Goal: Task Accomplishment & Management: Manage account settings

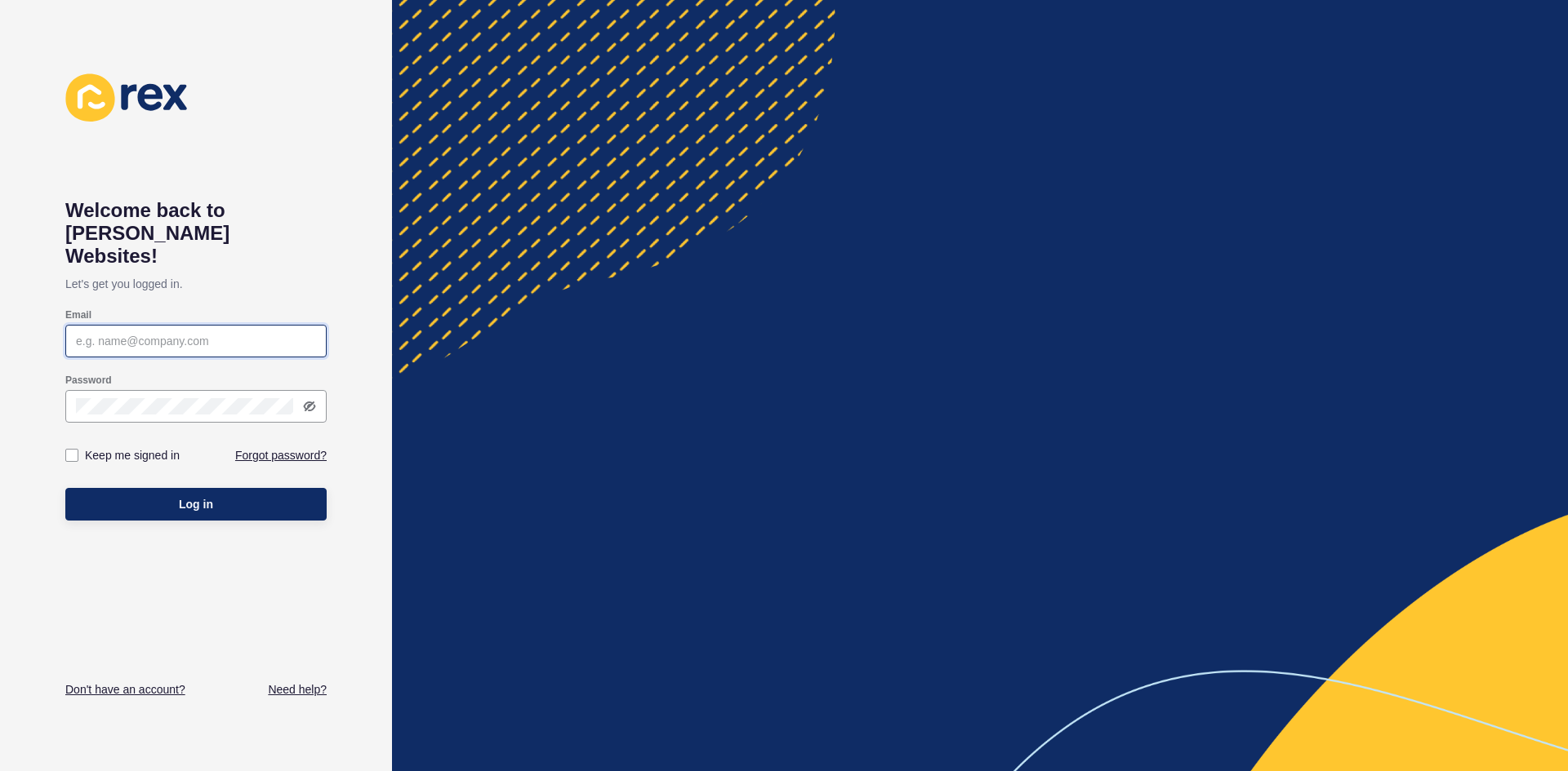
click at [122, 333] on input "Email" at bounding box center [196, 341] width 240 height 16
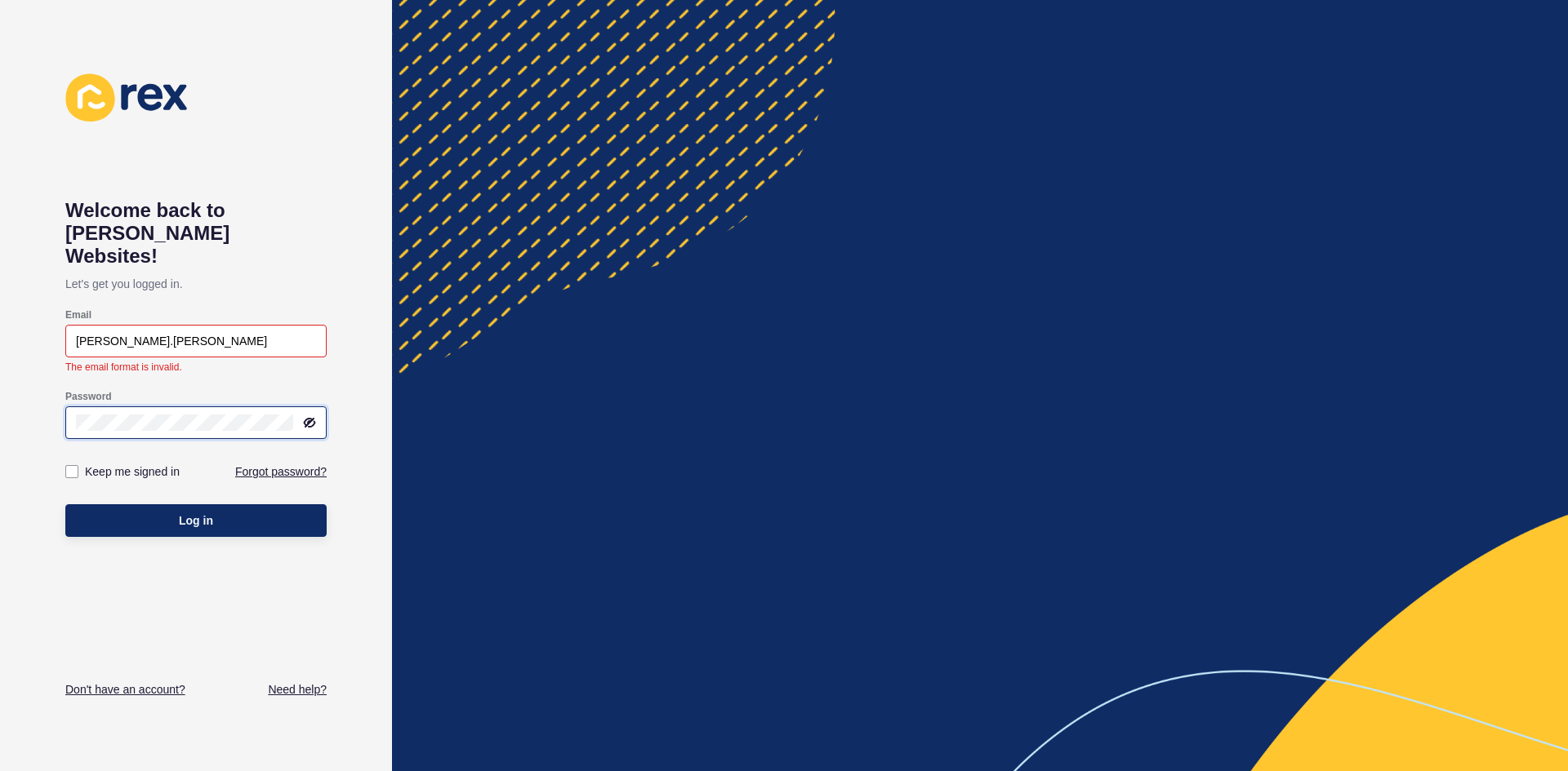
click at [76, 389] on div "Password" at bounding box center [196, 415] width 265 height 53
drag, startPoint x: 160, startPoint y: 318, endPoint x: 145, endPoint y: 297, distance: 25.8
click at [38, 310] on div "Welcome back to [PERSON_NAME] Websites! Let's get you logged in. Email [PERSON_…" at bounding box center [196, 385] width 392 height 771
click at [152, 333] on input "[PERSON_NAME]@[PERSON_NAME][EMAIL_ADDRESS][DOMAIN_NAME]" at bounding box center [196, 341] width 240 height 16
type input "[PERSON_NAME]@[EMAIL_ADDRESS][DOMAIN_NAME]"
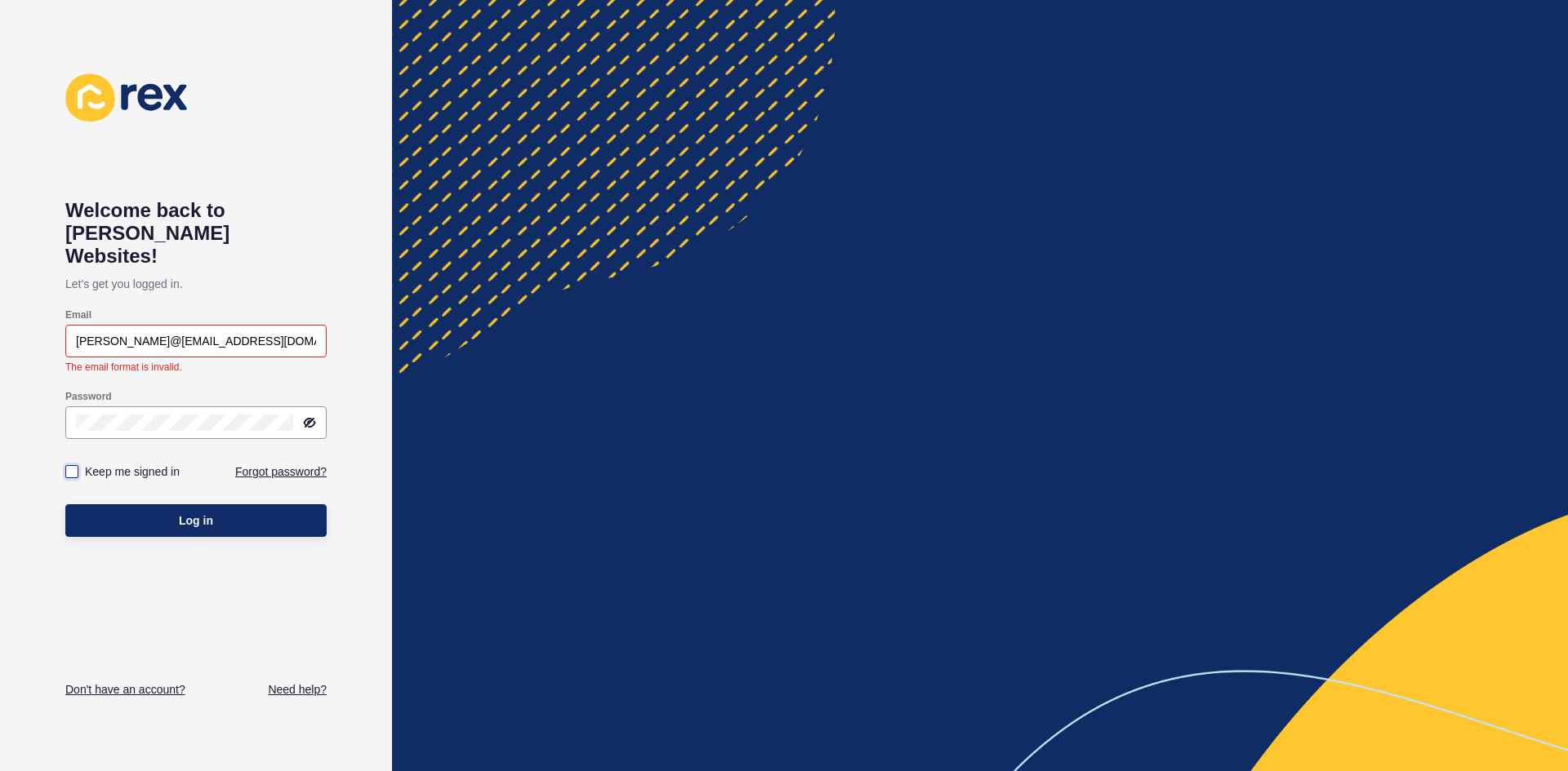
click at [74, 465] on label at bounding box center [71, 471] width 13 height 13
click at [74, 467] on input "Keep me signed in" at bounding box center [73, 472] width 11 height 11
checkbox input "true"
click at [191, 513] on span "Log in" at bounding box center [196, 521] width 35 height 16
click at [176, 333] on input "[PERSON_NAME]@[EMAIL_ADDRESS][DOMAIN_NAME]" at bounding box center [196, 341] width 240 height 16
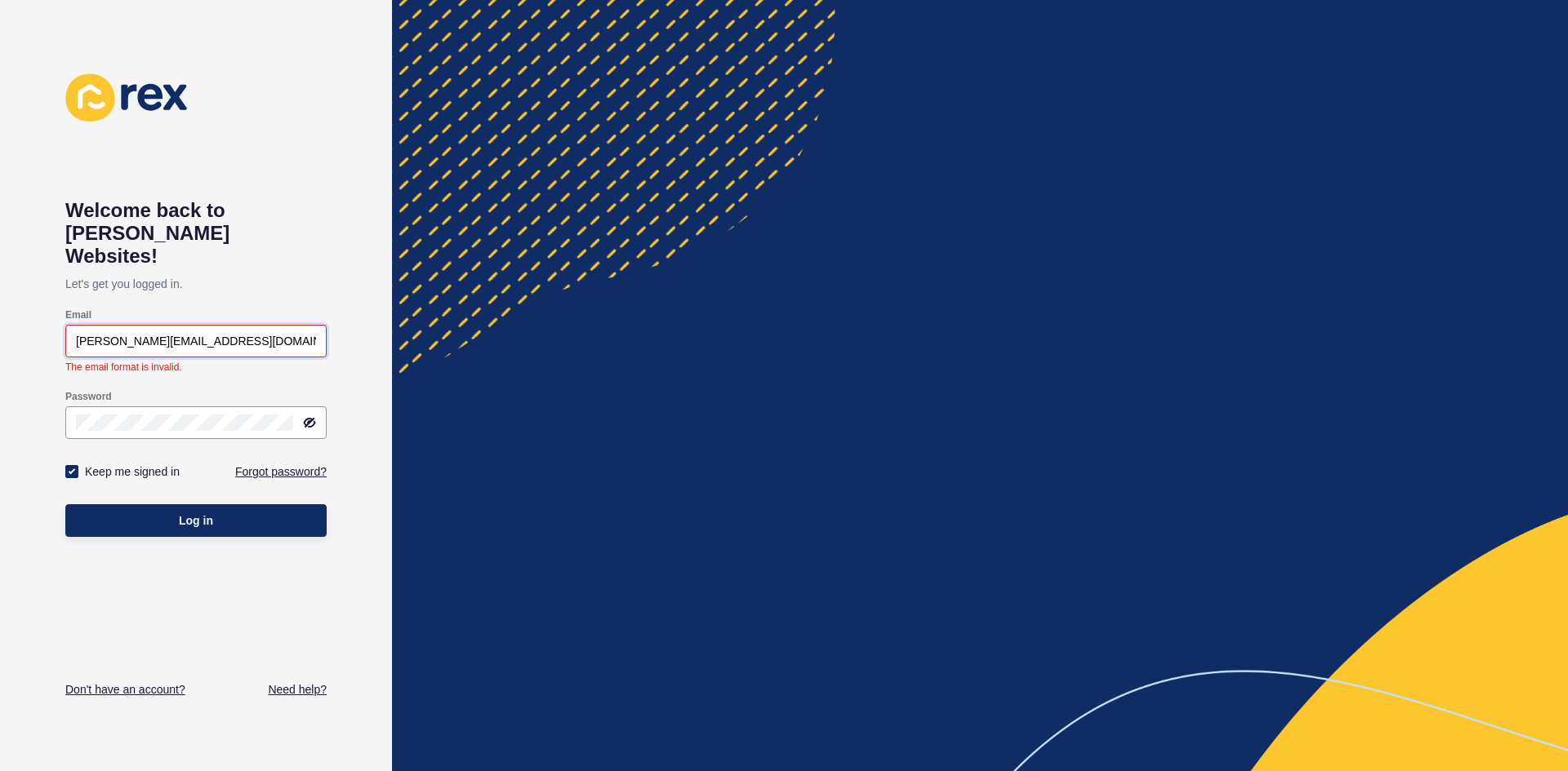
click at [205, 333] on input "[PERSON_NAME][EMAIL_ADDRESS][DOMAIN_NAME]" at bounding box center [196, 341] width 240 height 16
click at [192, 333] on input "[PERSON_NAME][EMAIL_ADDRESS][DOMAIN_NAME]" at bounding box center [196, 341] width 240 height 16
type input "[PERSON_NAME][EMAIL_ADDRESS][DOMAIN_NAME]"
click at [160, 504] on button "Log in" at bounding box center [196, 520] width 261 height 33
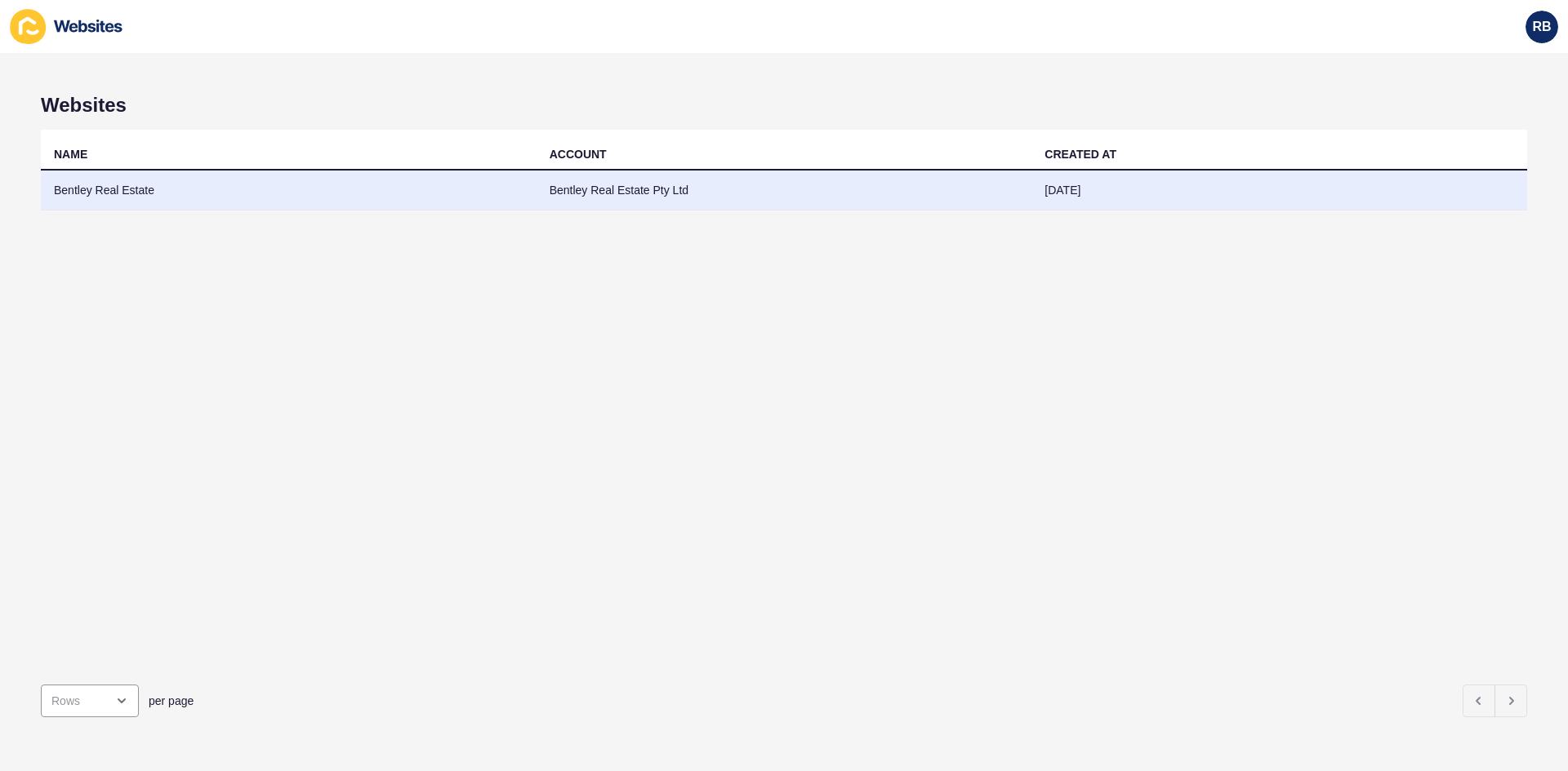
click at [102, 187] on td "Bentley Real Estate" at bounding box center [288, 191] width 495 height 40
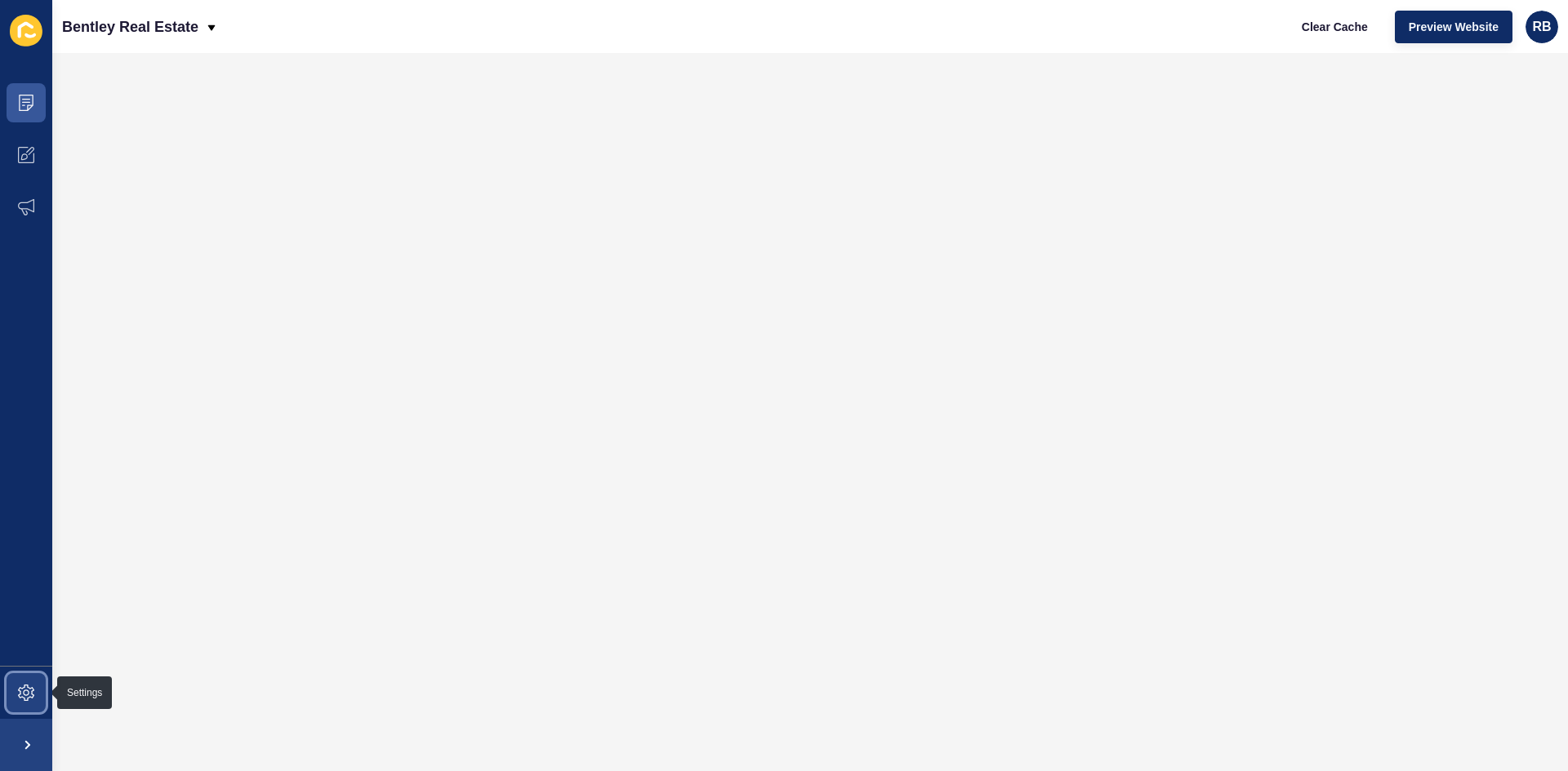
click at [21, 685] on icon at bounding box center [26, 693] width 16 height 16
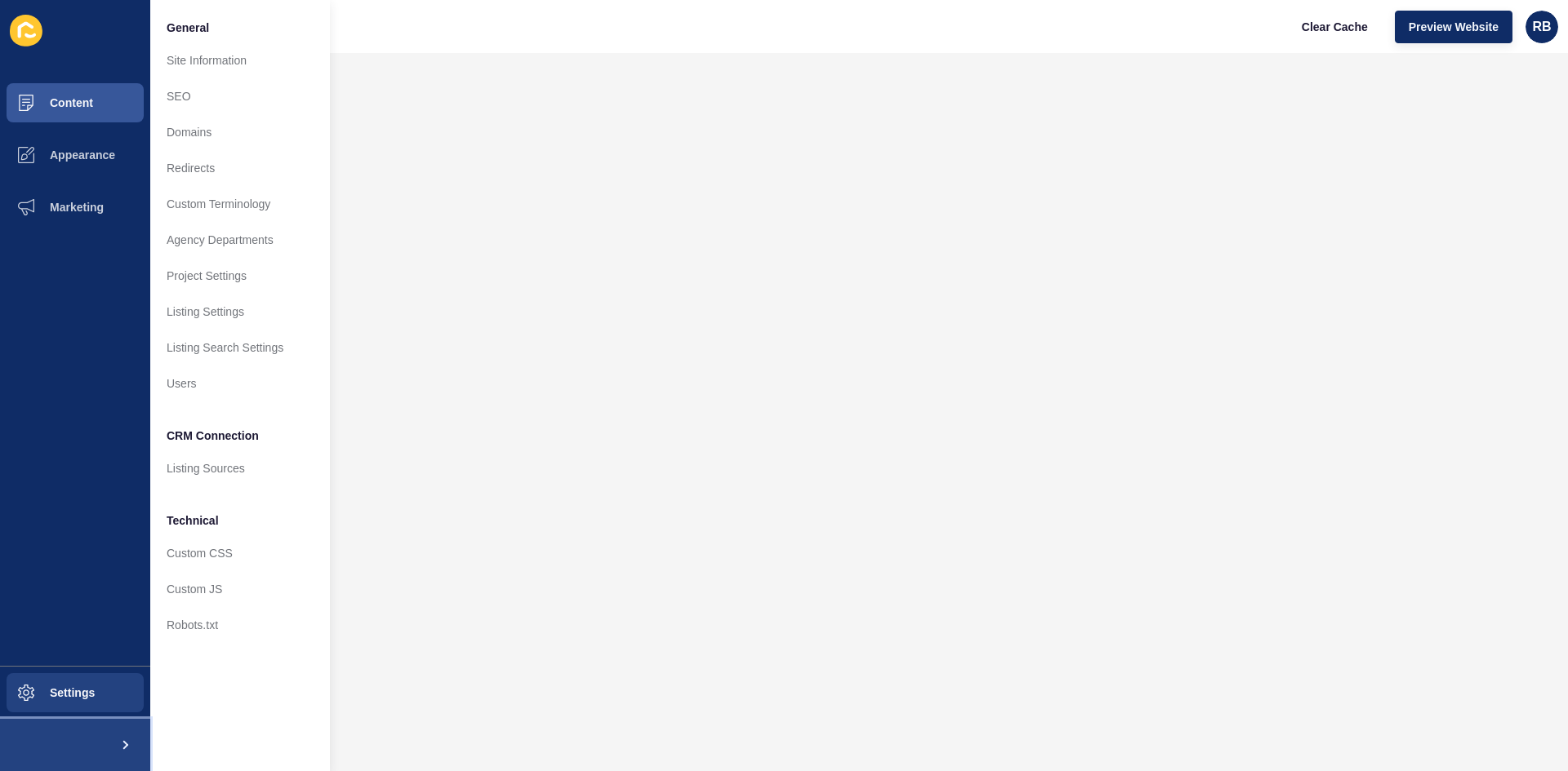
click at [122, 738] on span at bounding box center [124, 745] width 53 height 53
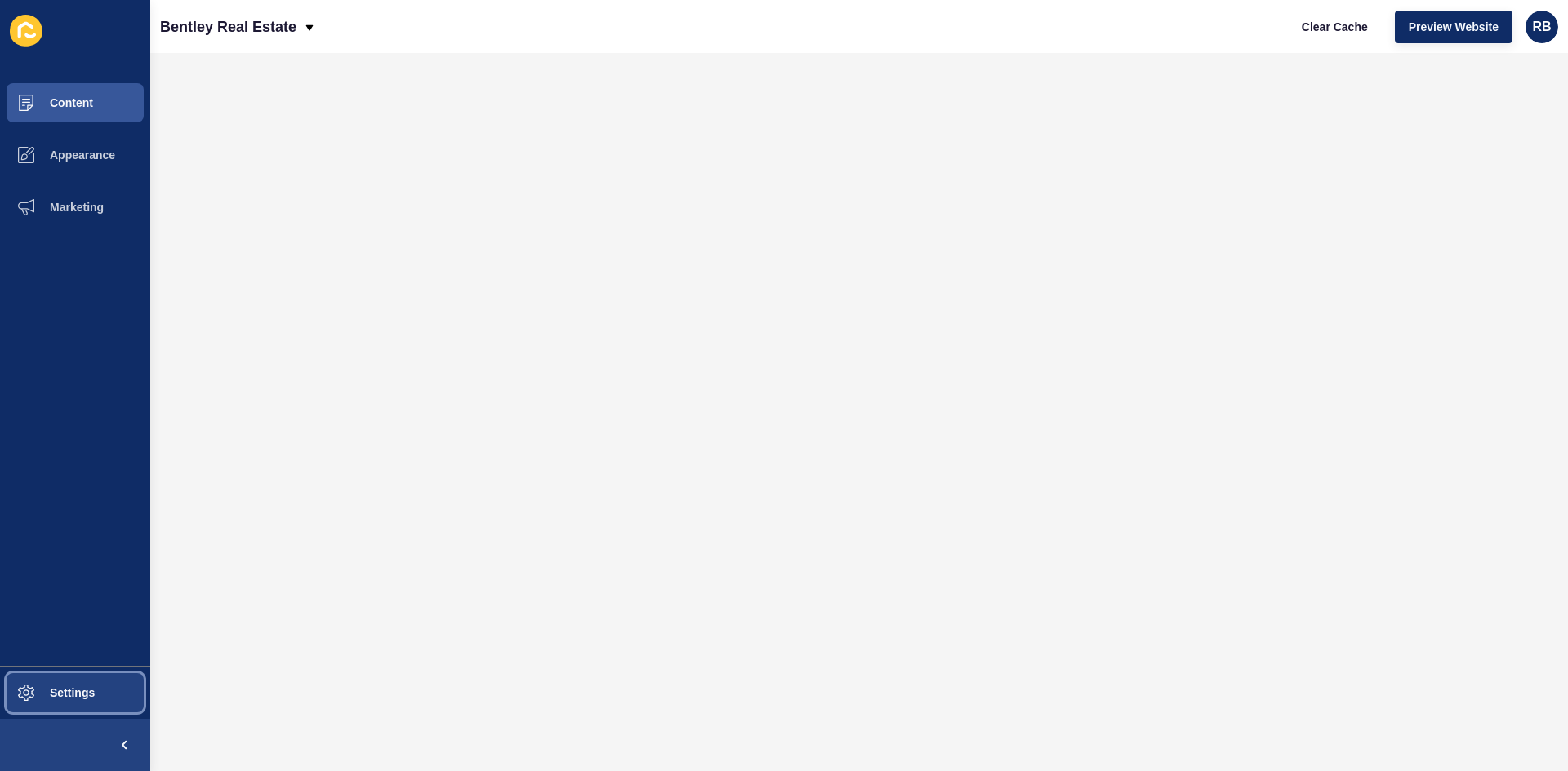
click at [62, 691] on span "Settings" at bounding box center [47, 693] width 97 height 13
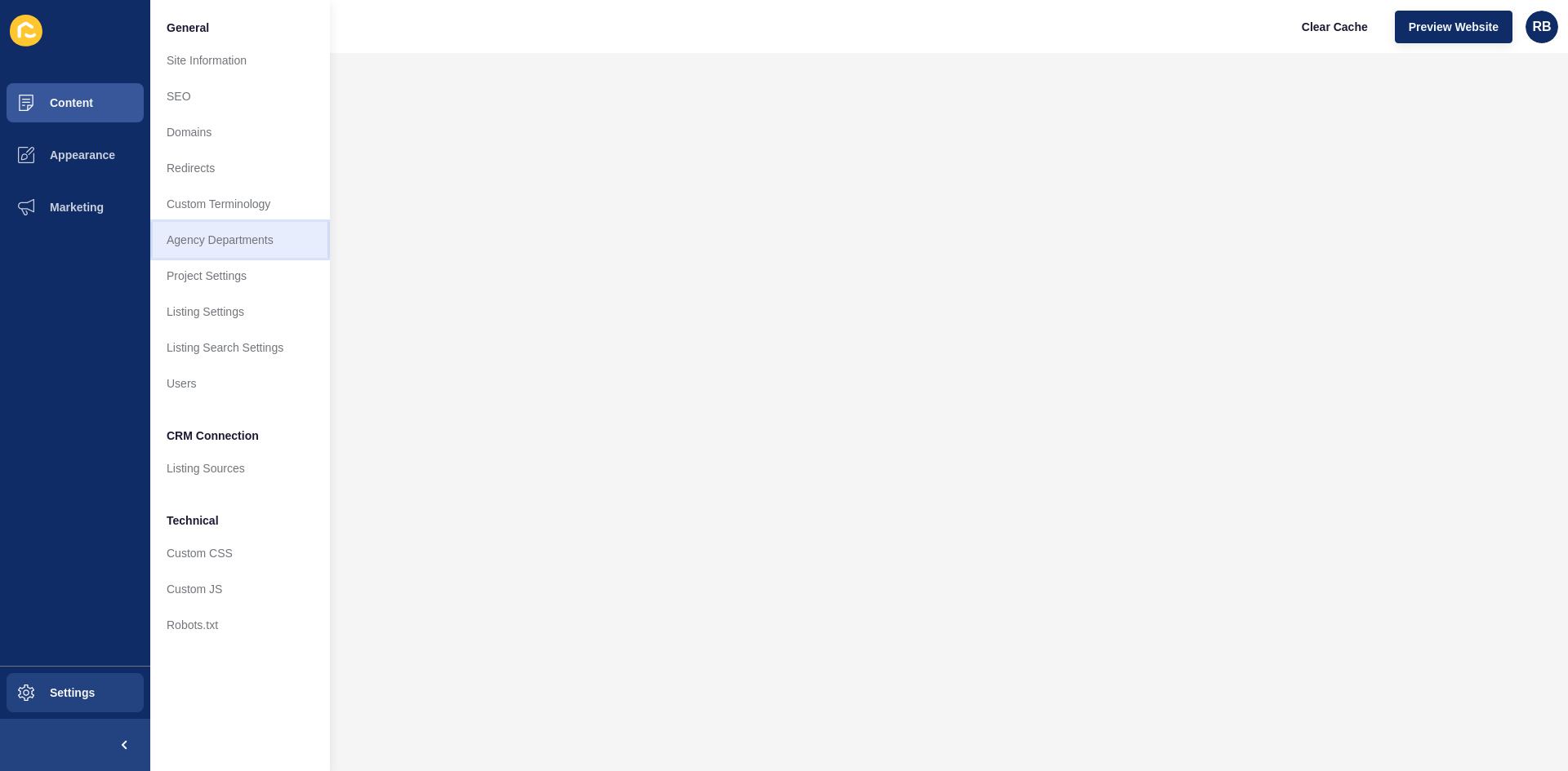
click at [214, 237] on link "Agency Departments" at bounding box center [239, 240] width 180 height 36
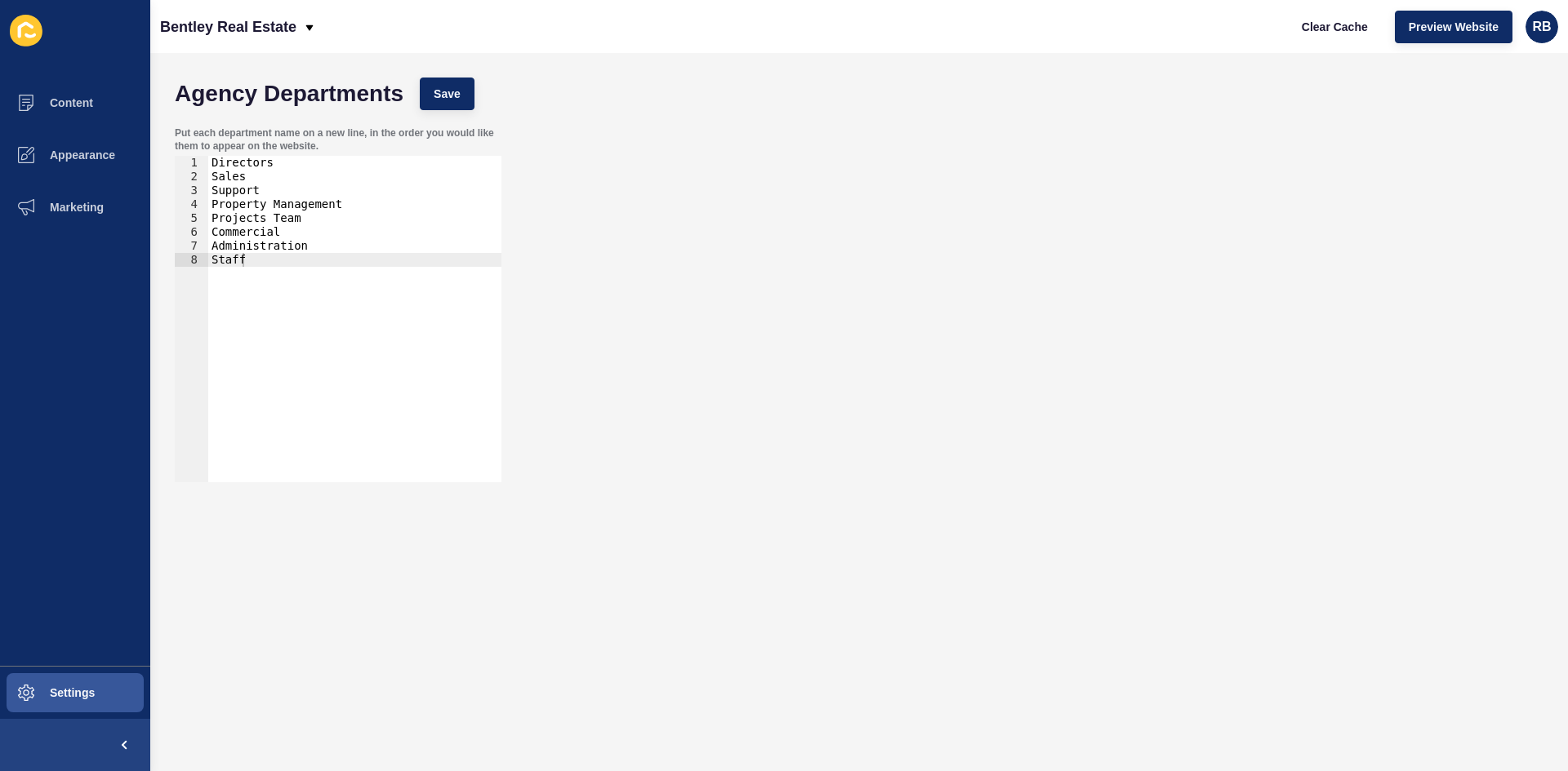
click at [192, 257] on div "8" at bounding box center [192, 260] width 34 height 14
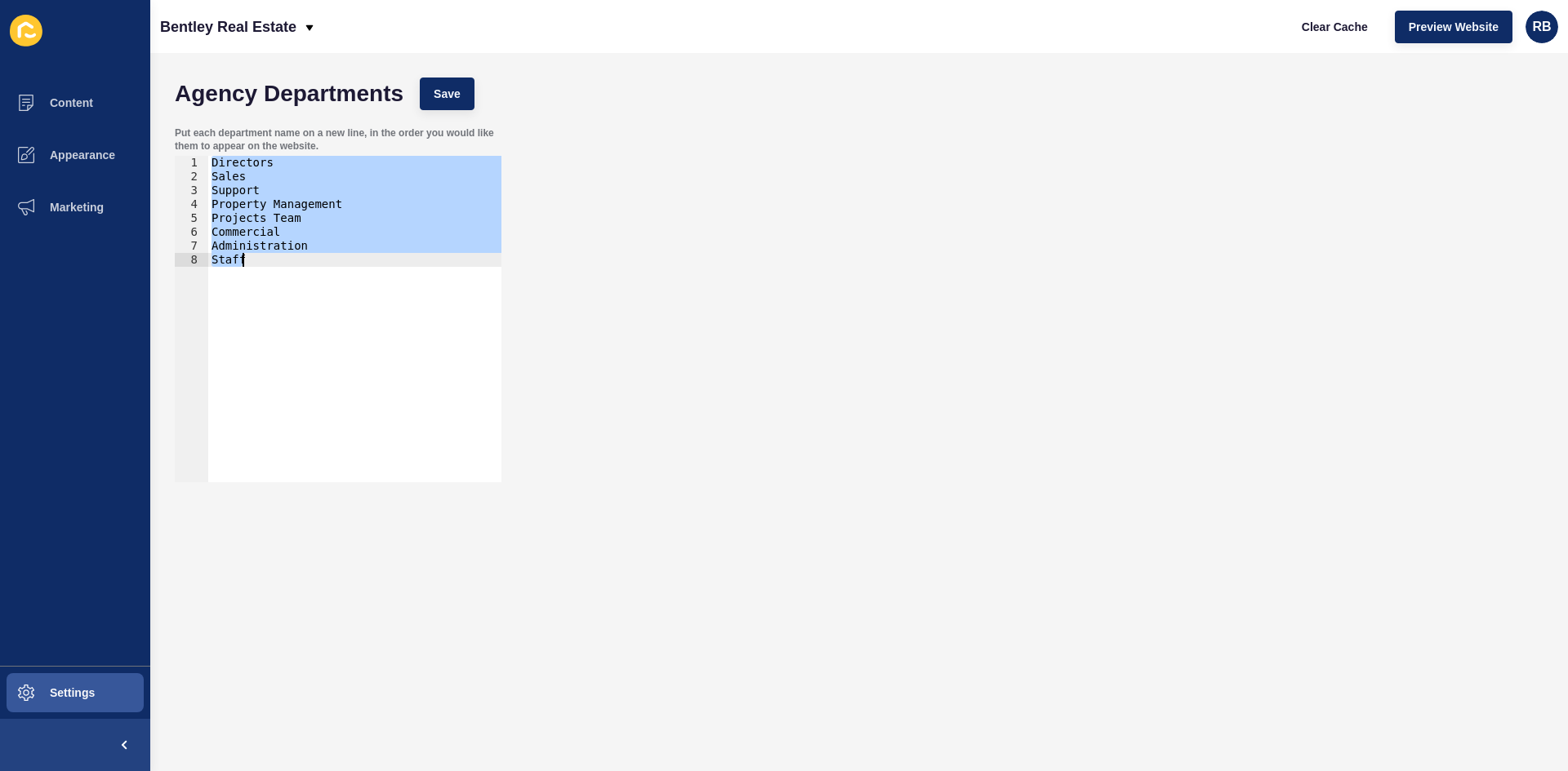
type textarea "Administration Staff"
click at [192, 257] on div "8" at bounding box center [192, 260] width 34 height 14
click at [738, 210] on div "Put each department name on a new line, in the order you would like them to app…" at bounding box center [858, 304] width 1384 height 372
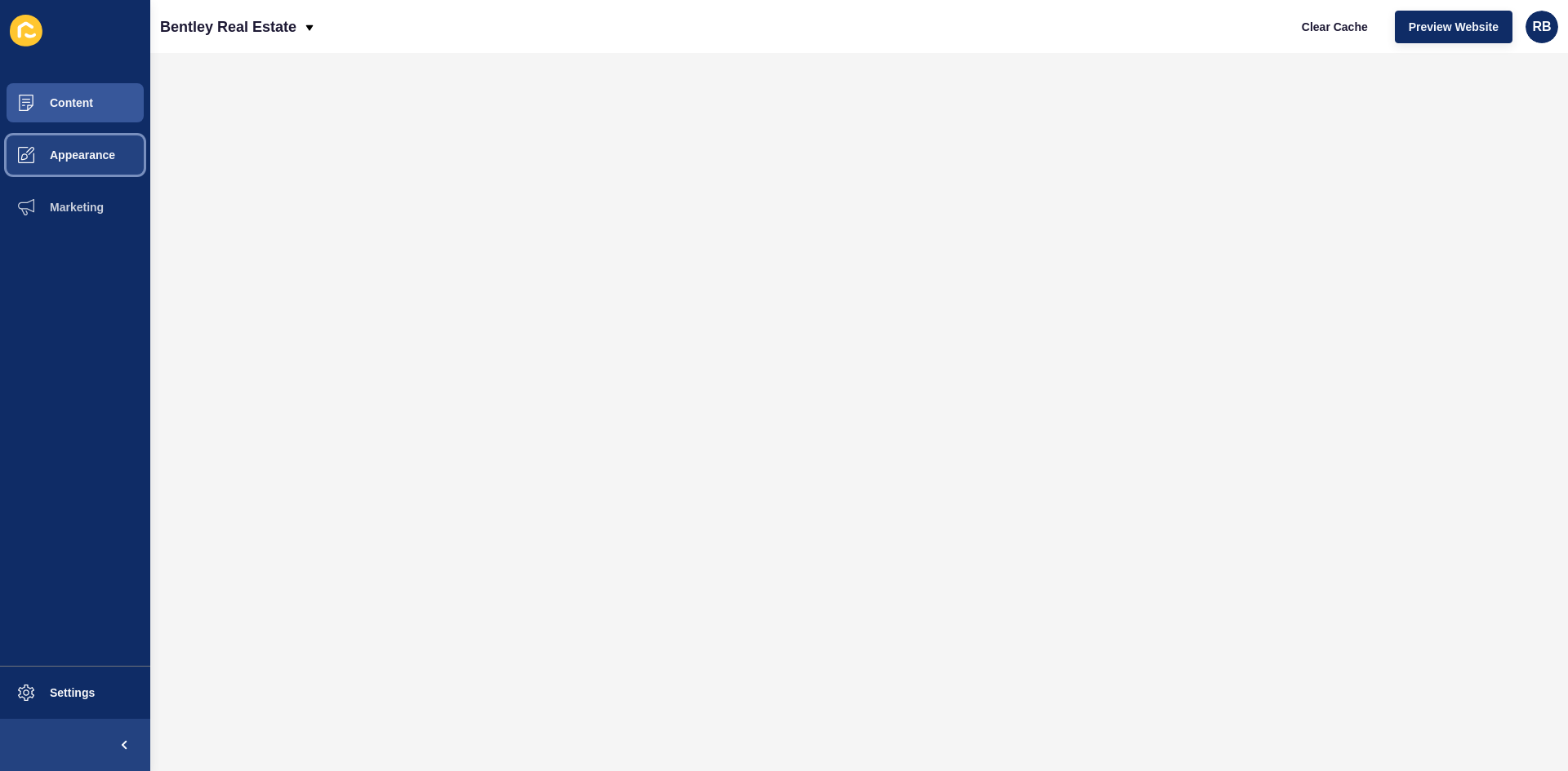
click at [62, 155] on span "Appearance" at bounding box center [57, 155] width 117 height 13
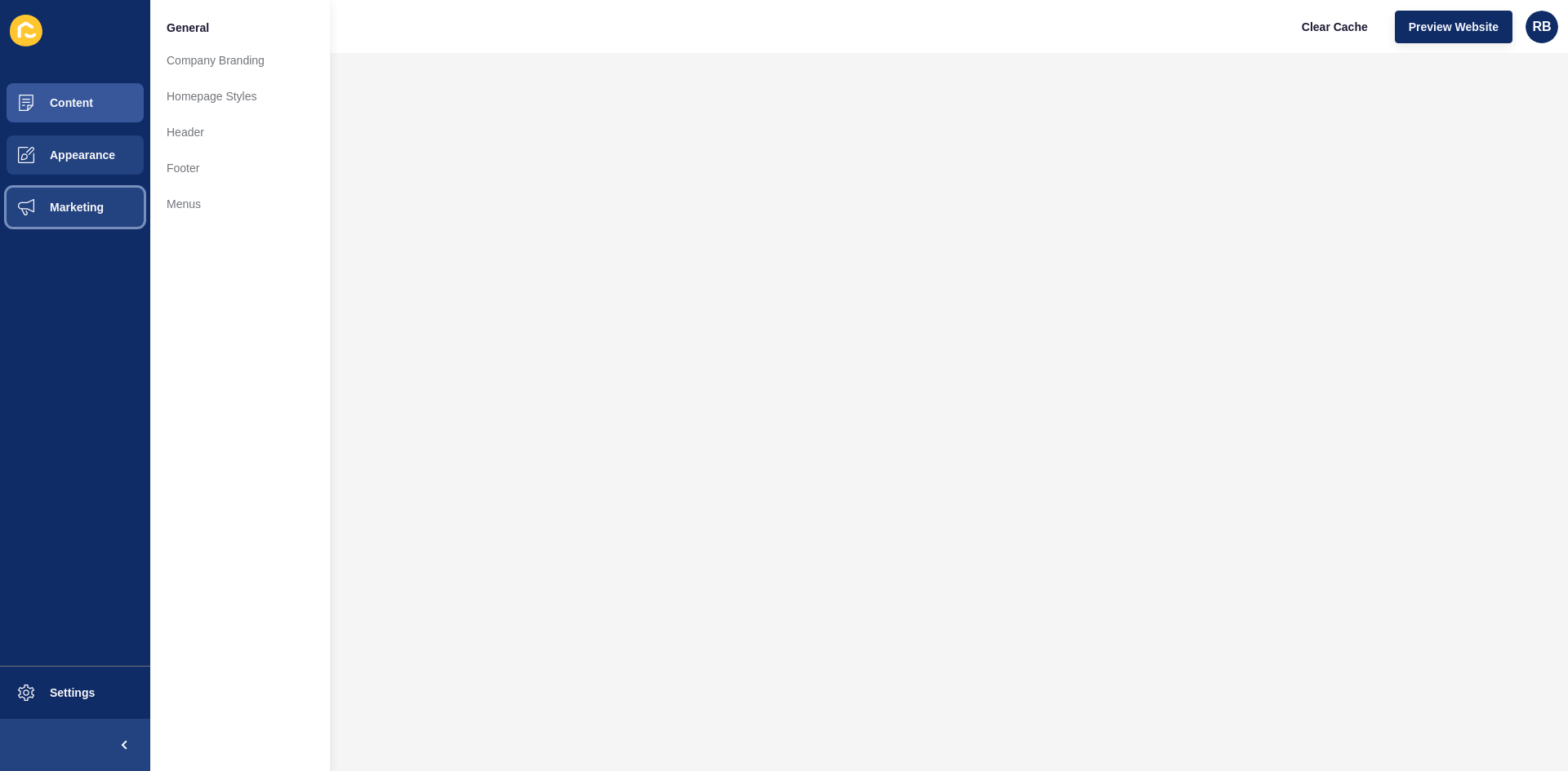
click at [54, 205] on span "Marketing" at bounding box center [51, 206] width 106 height 13
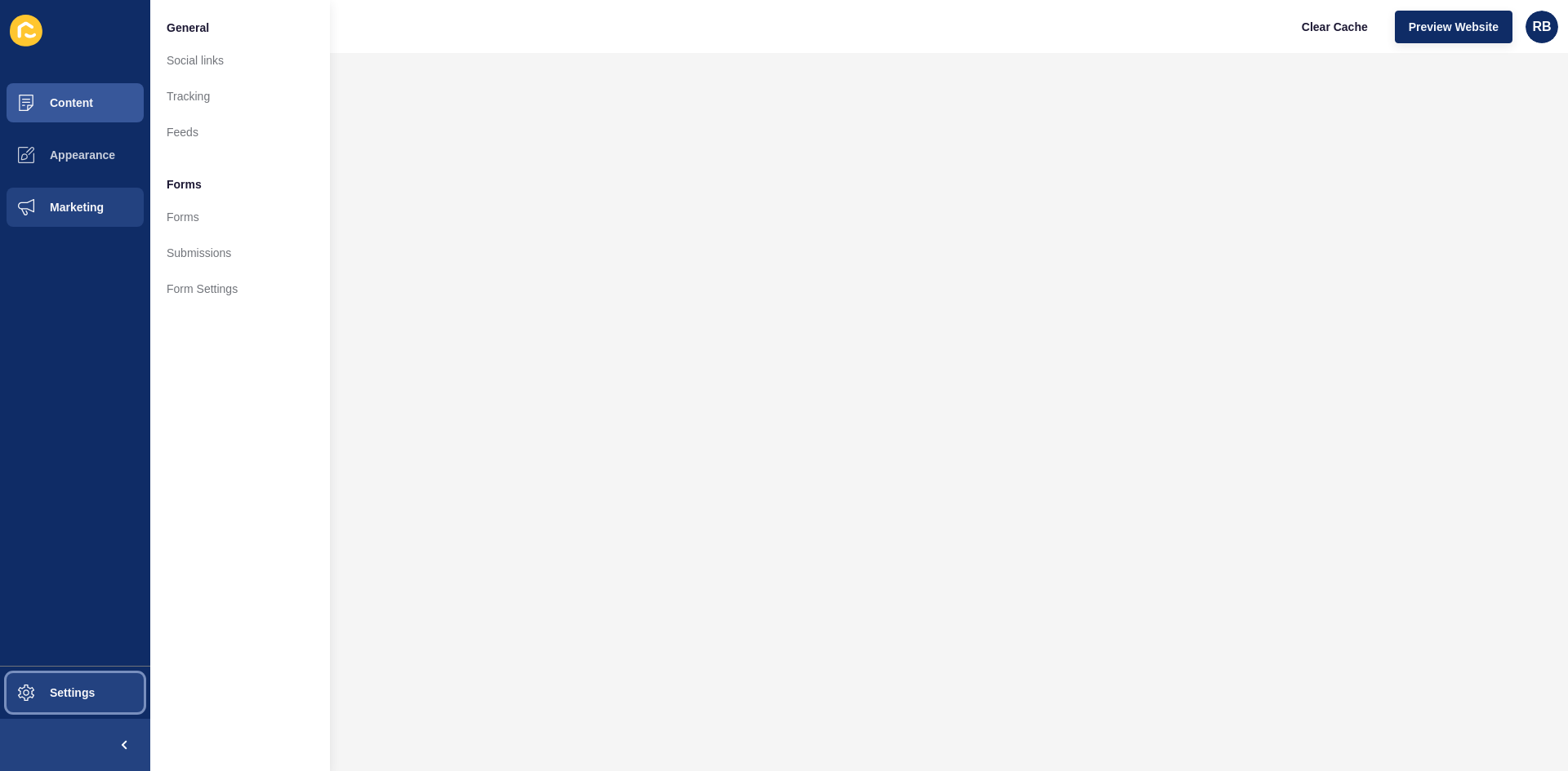
click at [65, 695] on span "Settings" at bounding box center [47, 693] width 97 height 13
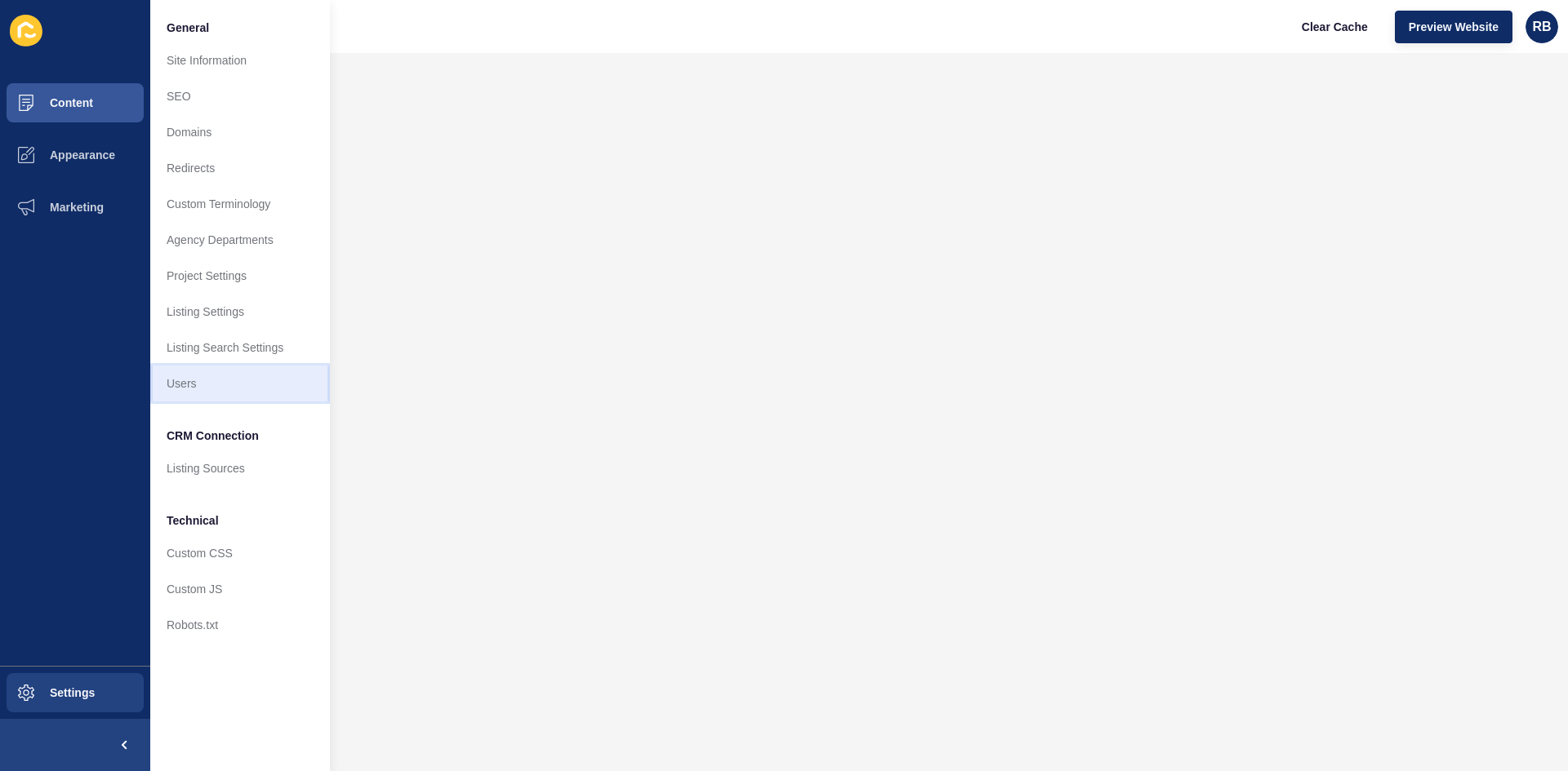
click at [192, 385] on link "Users" at bounding box center [239, 384] width 180 height 36
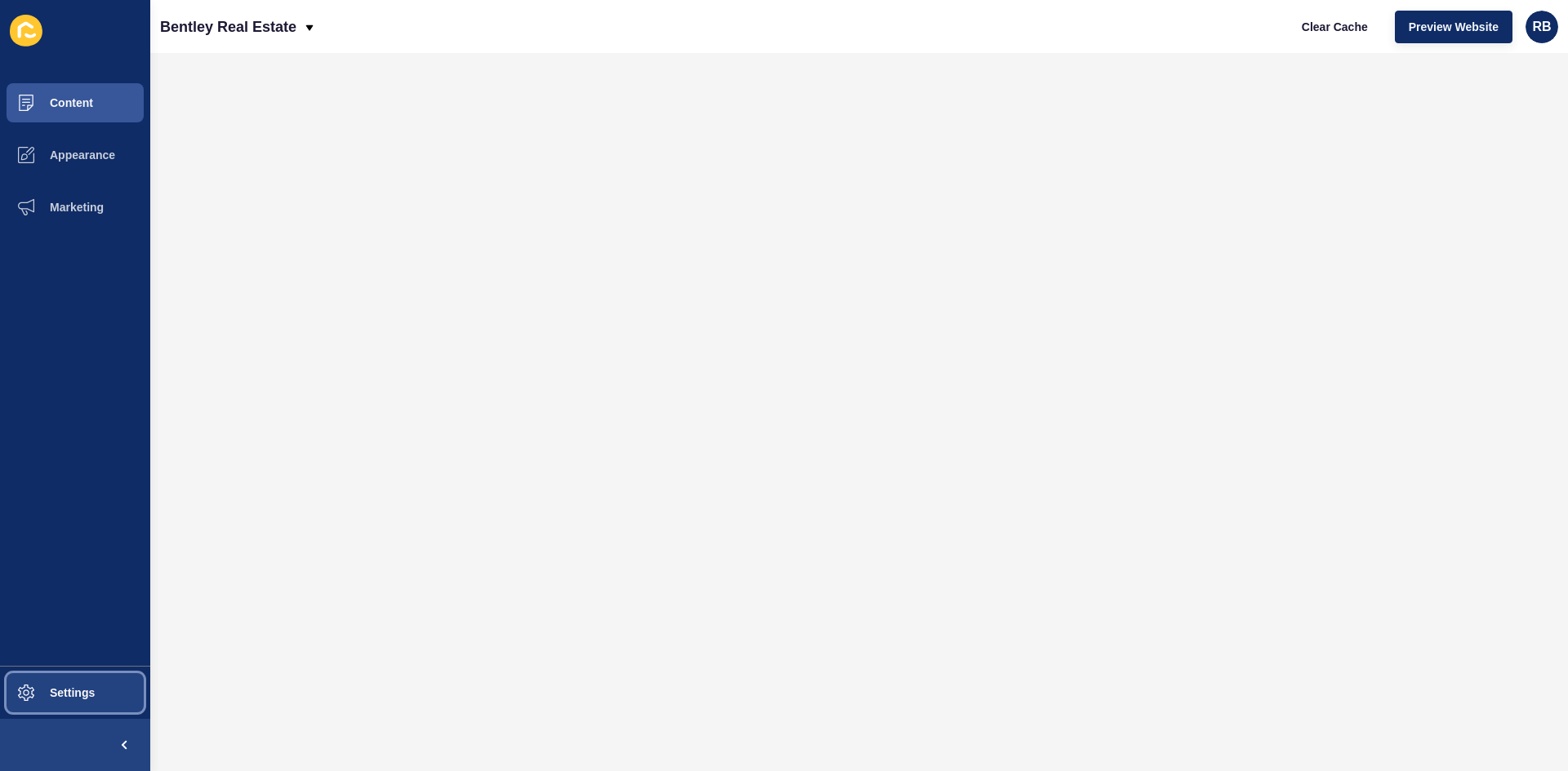
click at [64, 693] on span "Settings" at bounding box center [47, 693] width 97 height 13
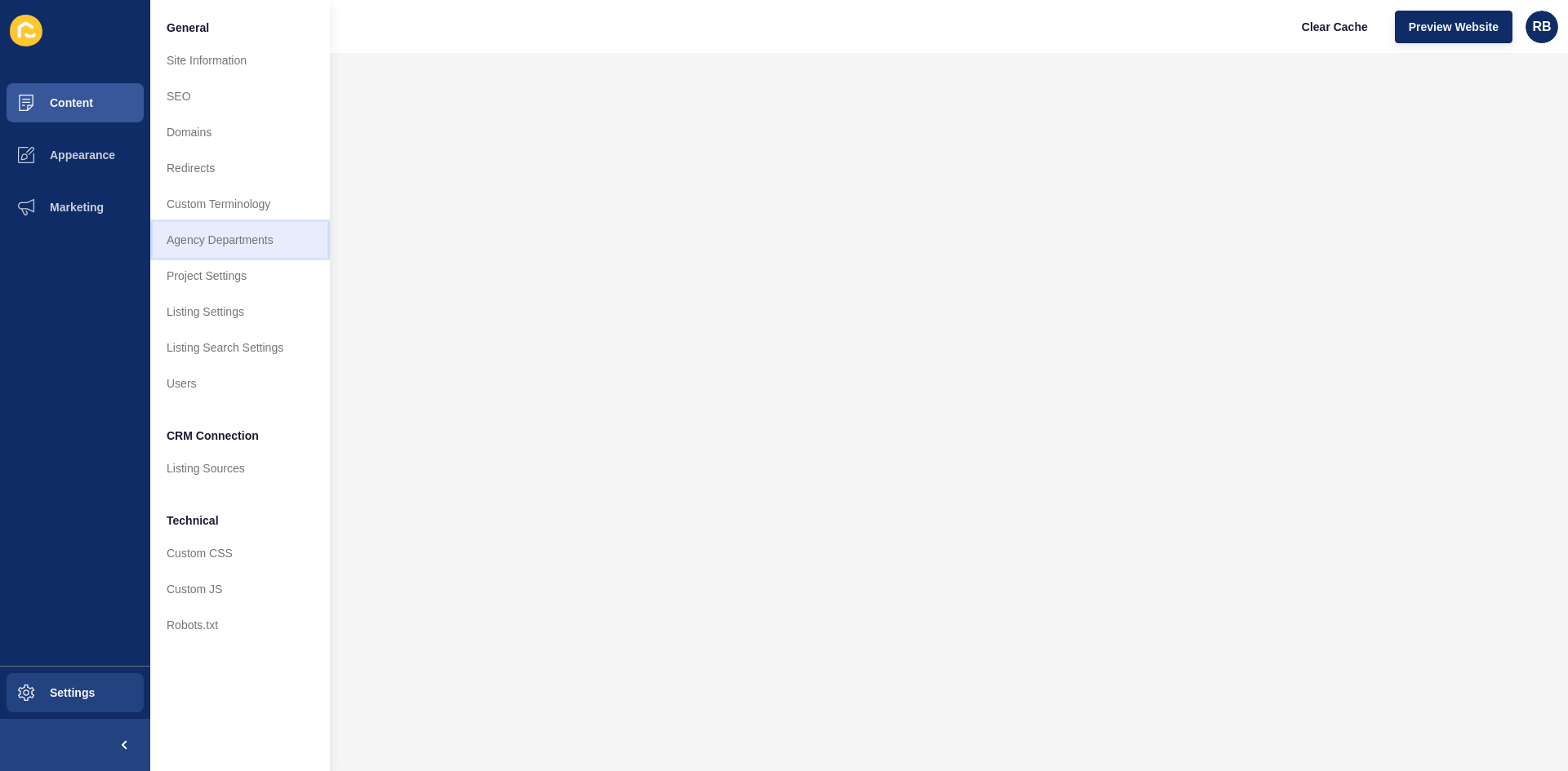
click at [202, 233] on link "Agency Departments" at bounding box center [239, 240] width 180 height 36
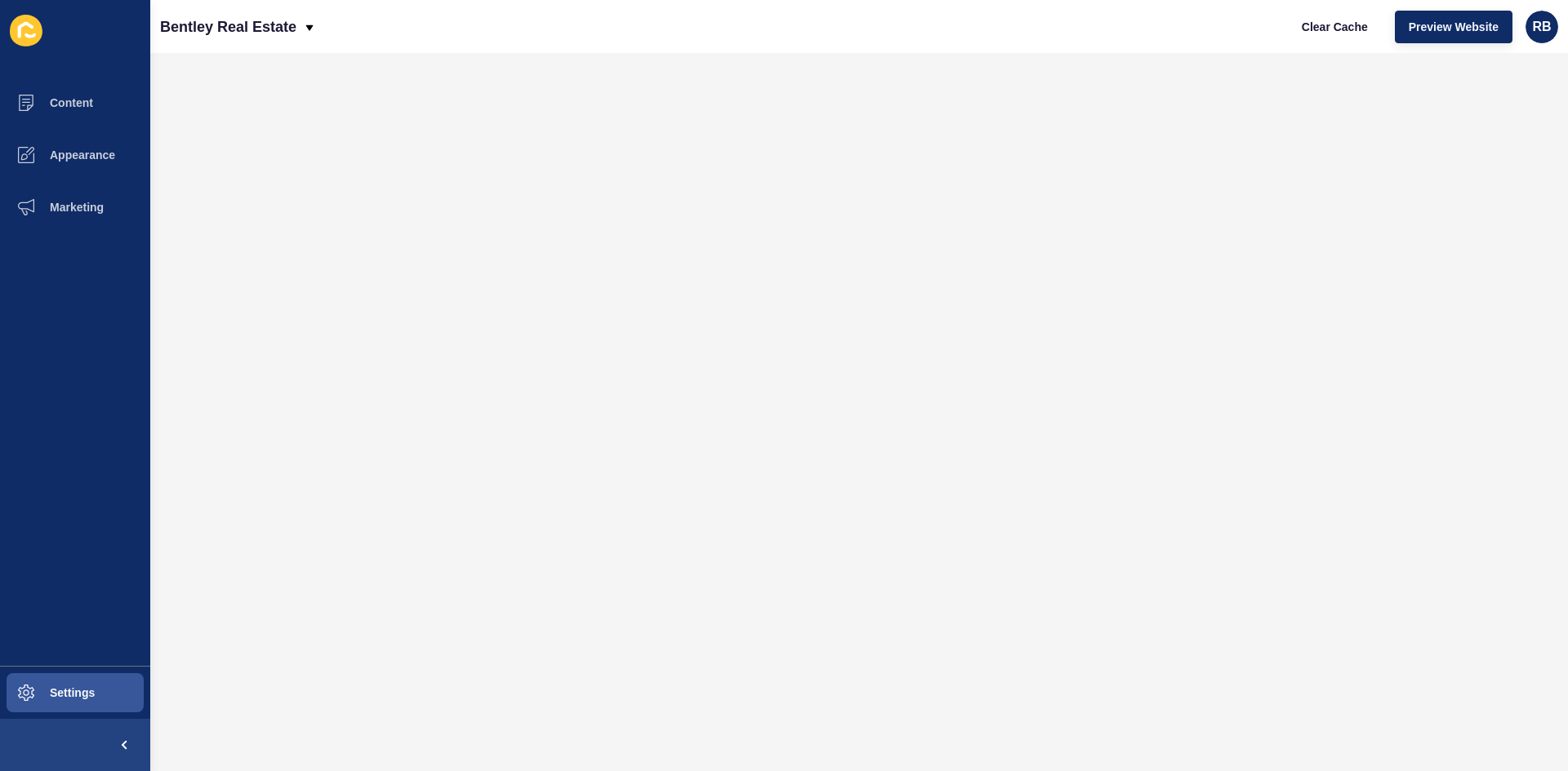
click at [202, 233] on div "Content Appearance Marketing Settings Bentley Real Estate Clear Cache Preview W…" at bounding box center [784, 385] width 1568 height 771
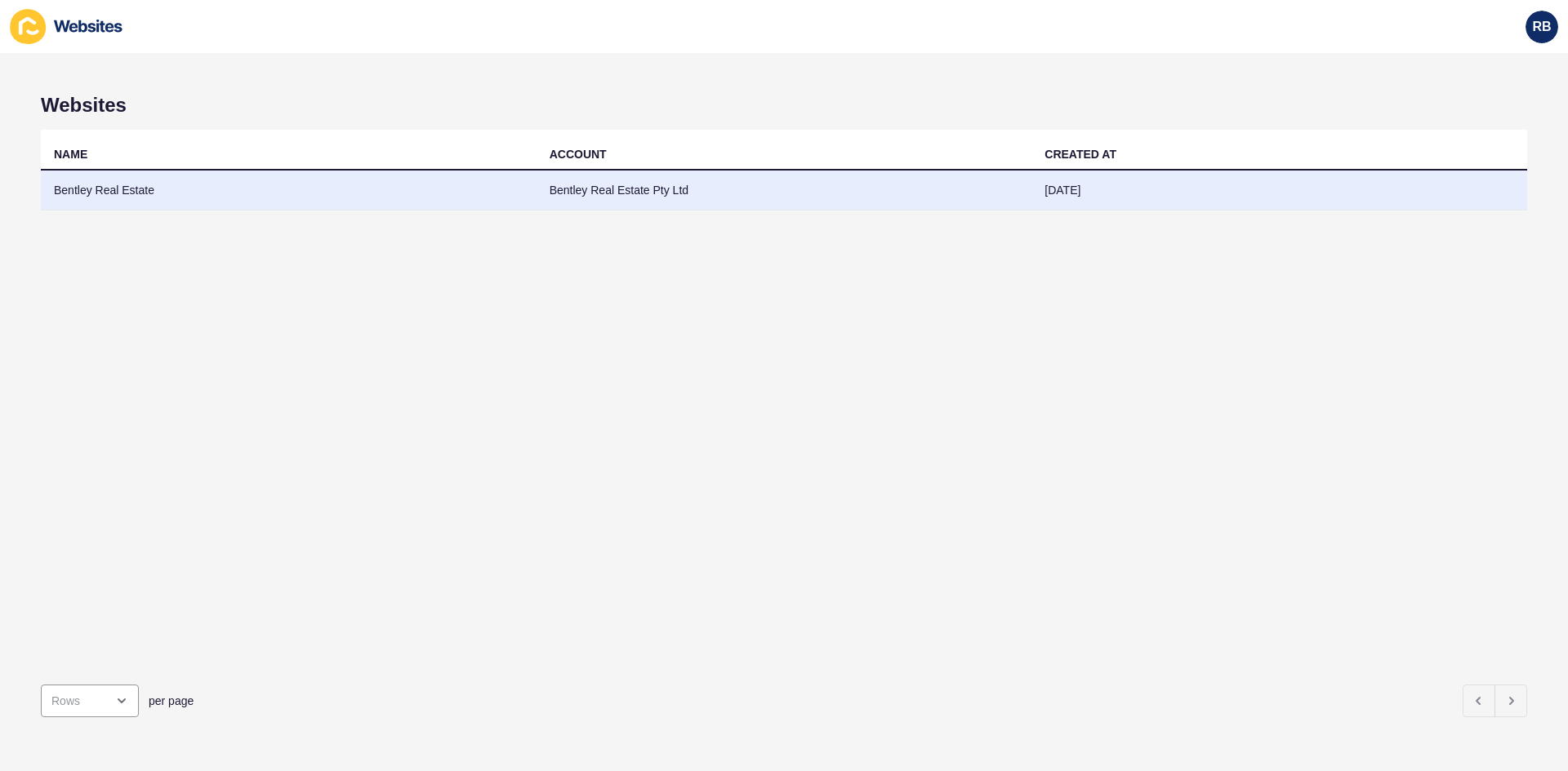
click at [97, 189] on td "Bentley Real Estate" at bounding box center [288, 191] width 495 height 40
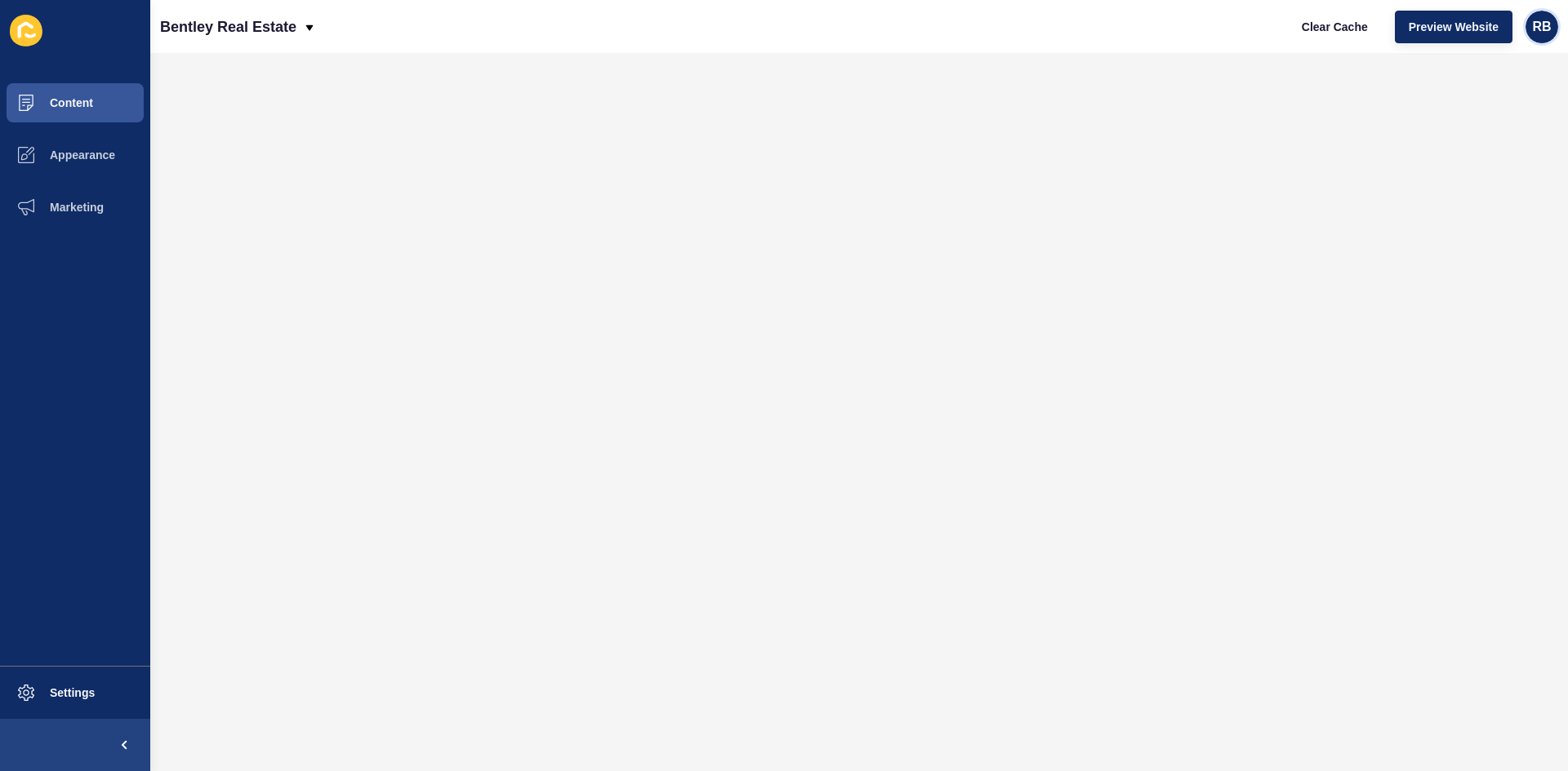
click at [1544, 26] on span "RB" at bounding box center [1540, 27] width 19 height 16
click at [54, 693] on span "Settings" at bounding box center [47, 693] width 97 height 13
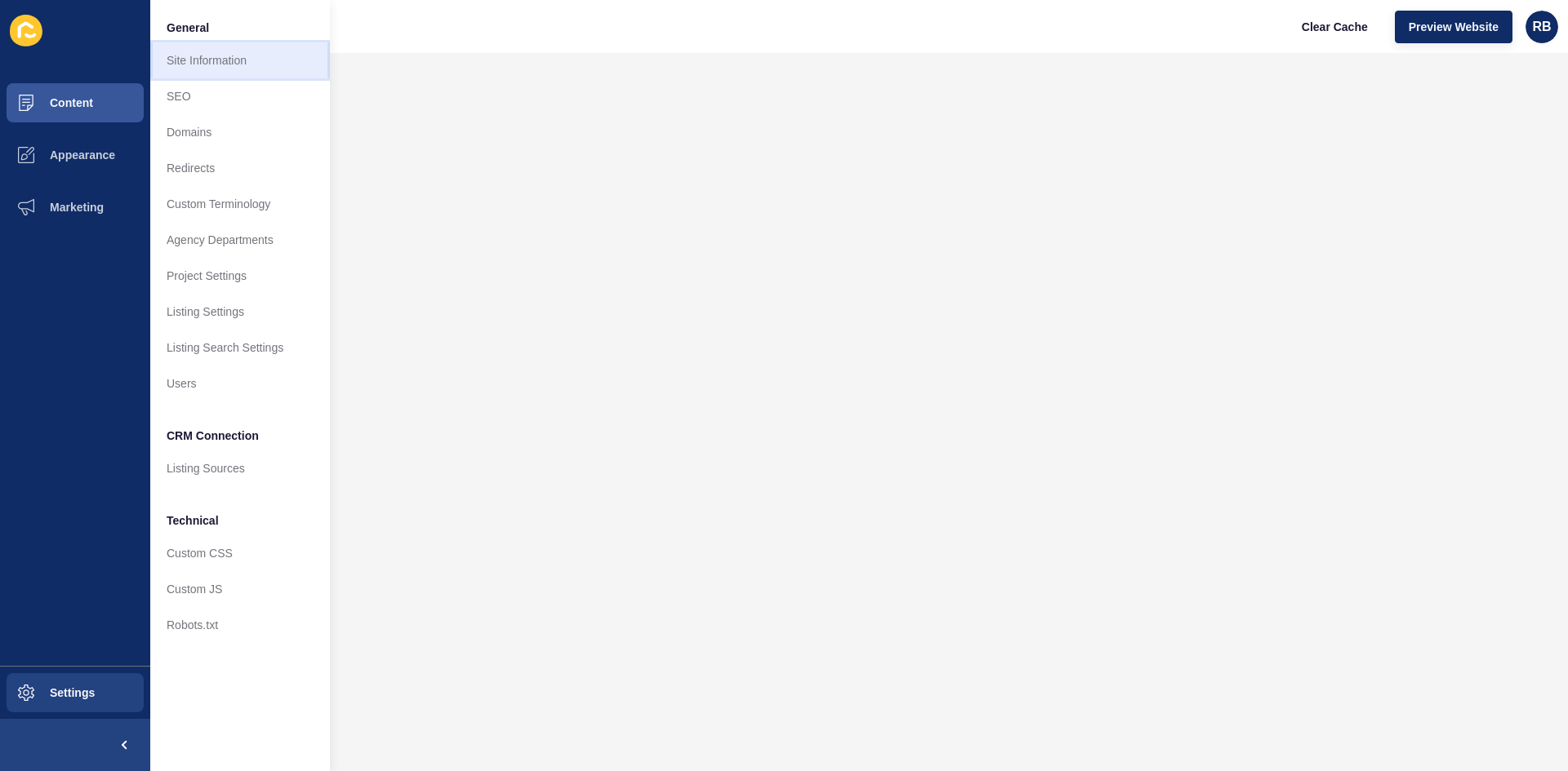
click at [200, 56] on link "Site Information" at bounding box center [239, 61] width 180 height 36
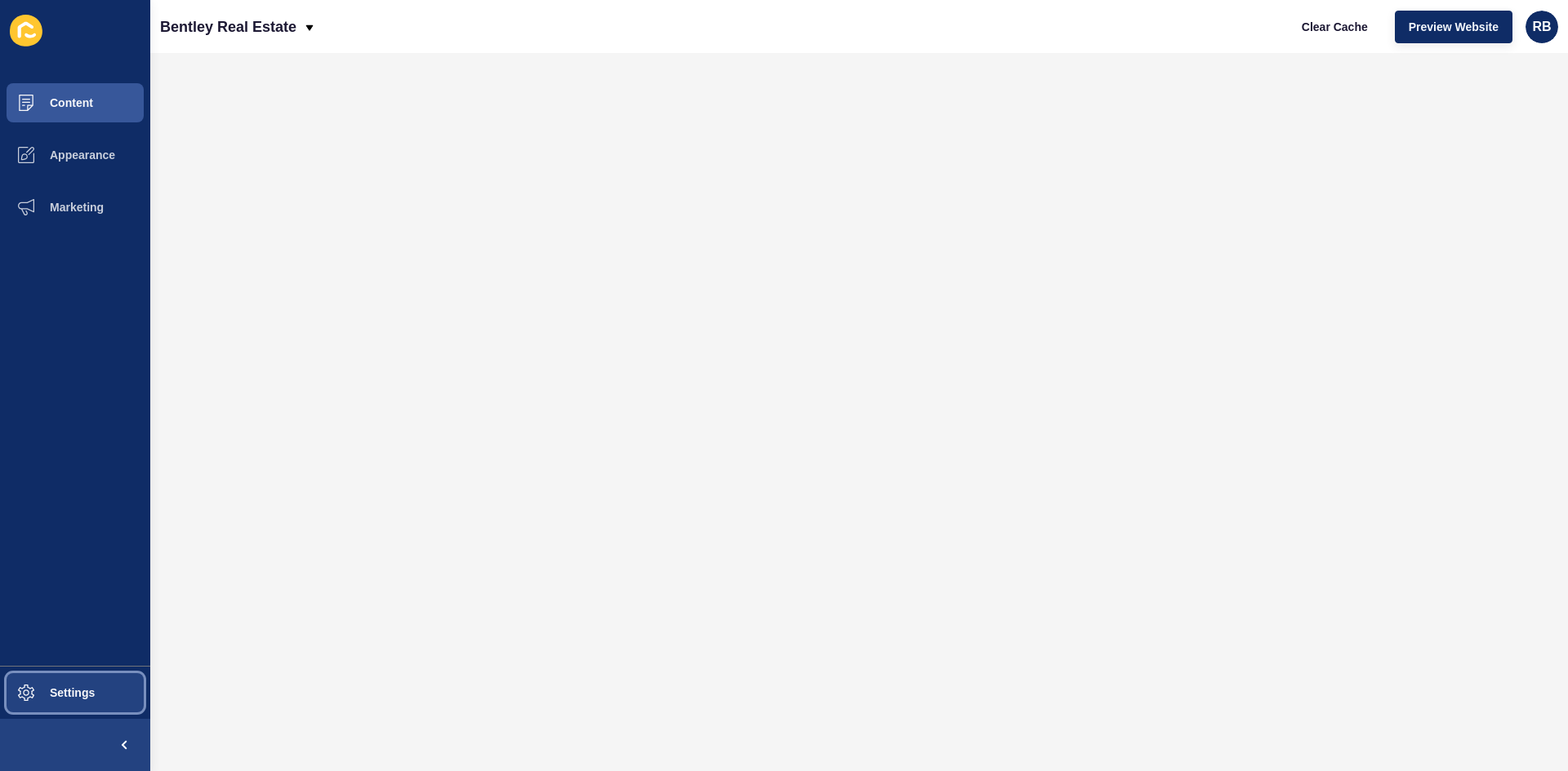
click at [59, 684] on button "Settings" at bounding box center [74, 693] width 150 height 53
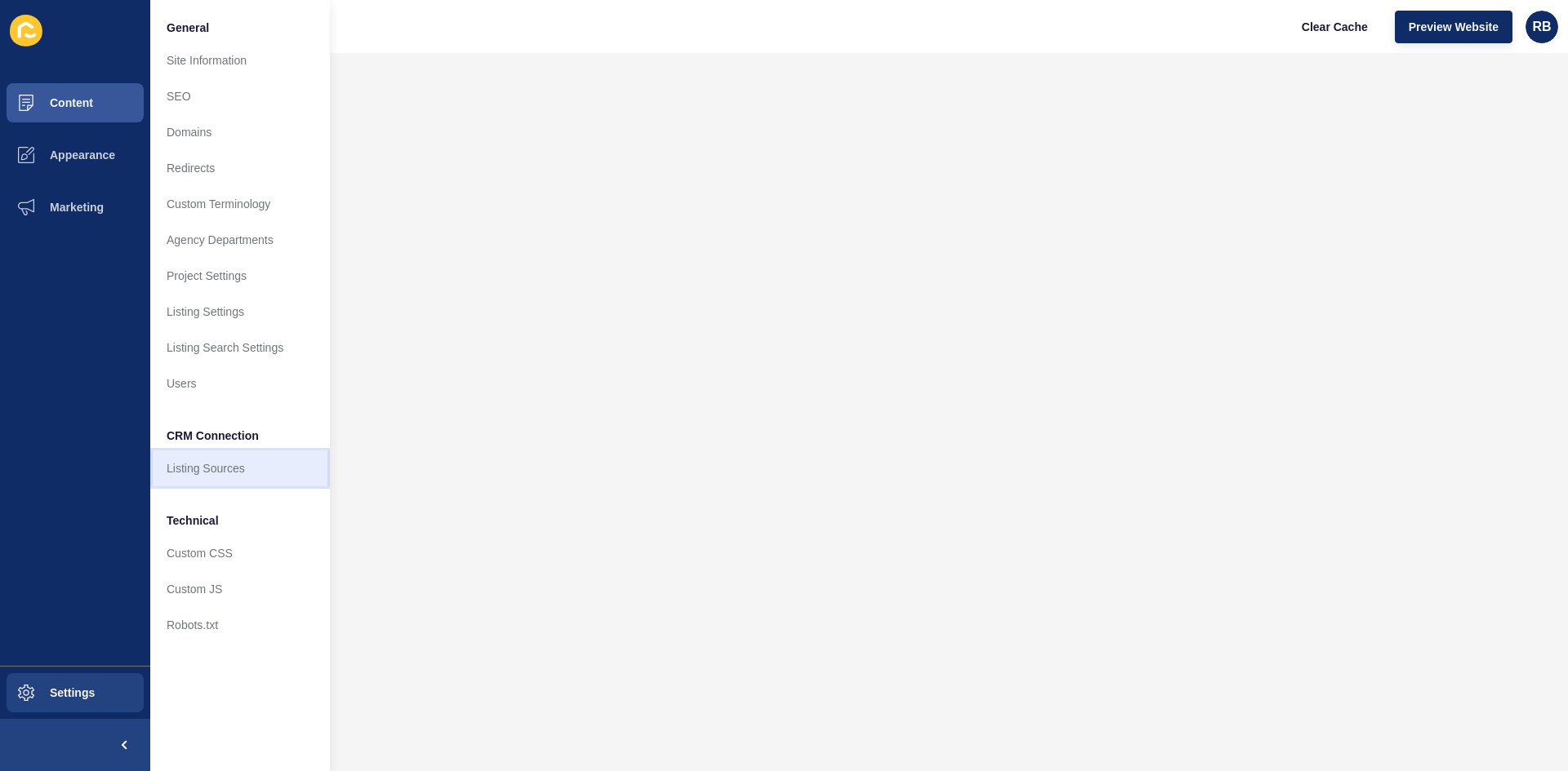
click at [202, 464] on link "Listing Sources" at bounding box center [239, 468] width 180 height 36
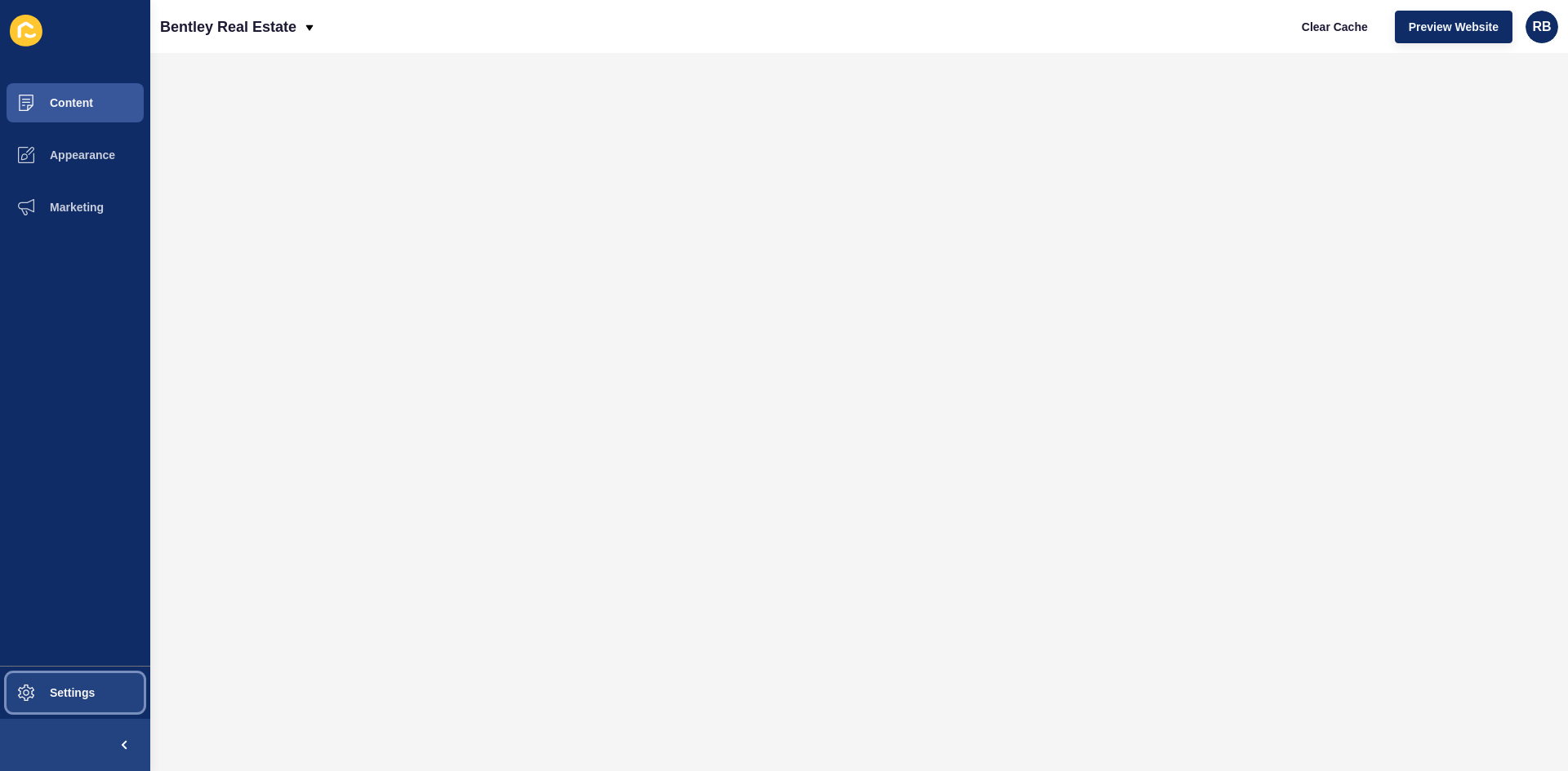
click at [68, 679] on button "Settings" at bounding box center [74, 693] width 150 height 53
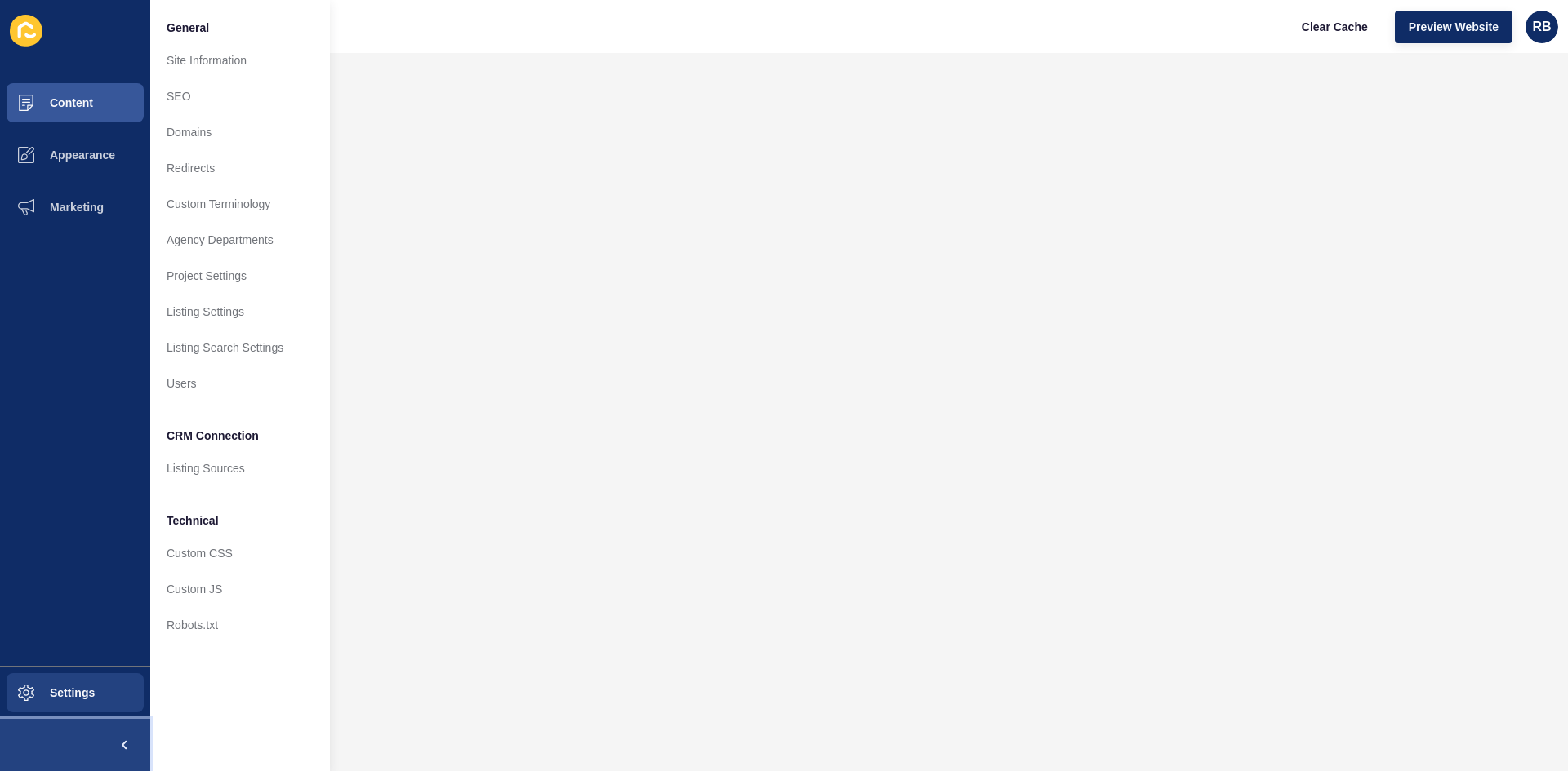
click at [116, 742] on span at bounding box center [124, 745] width 53 height 53
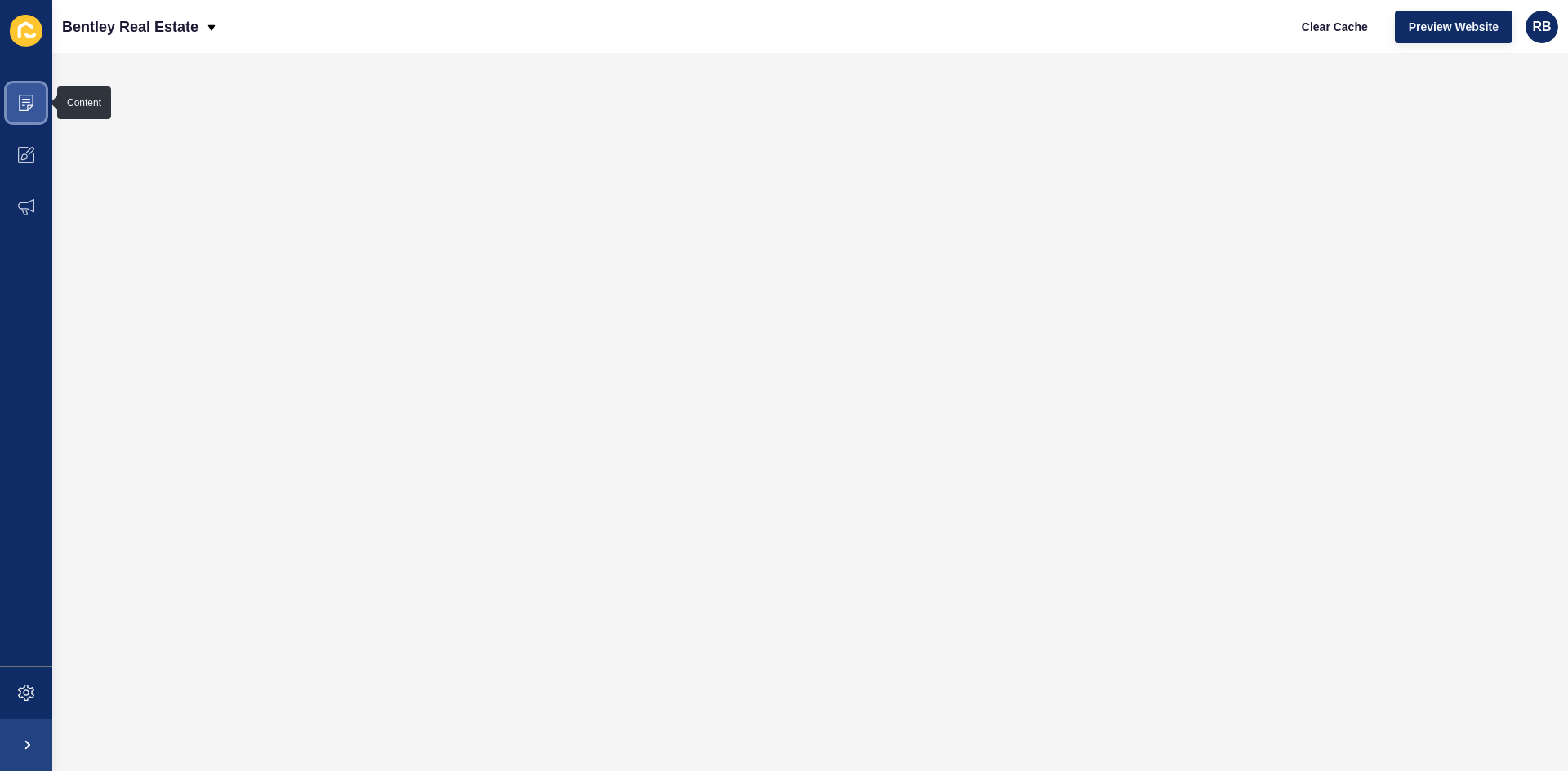
click at [30, 103] on icon at bounding box center [26, 102] width 16 height 16
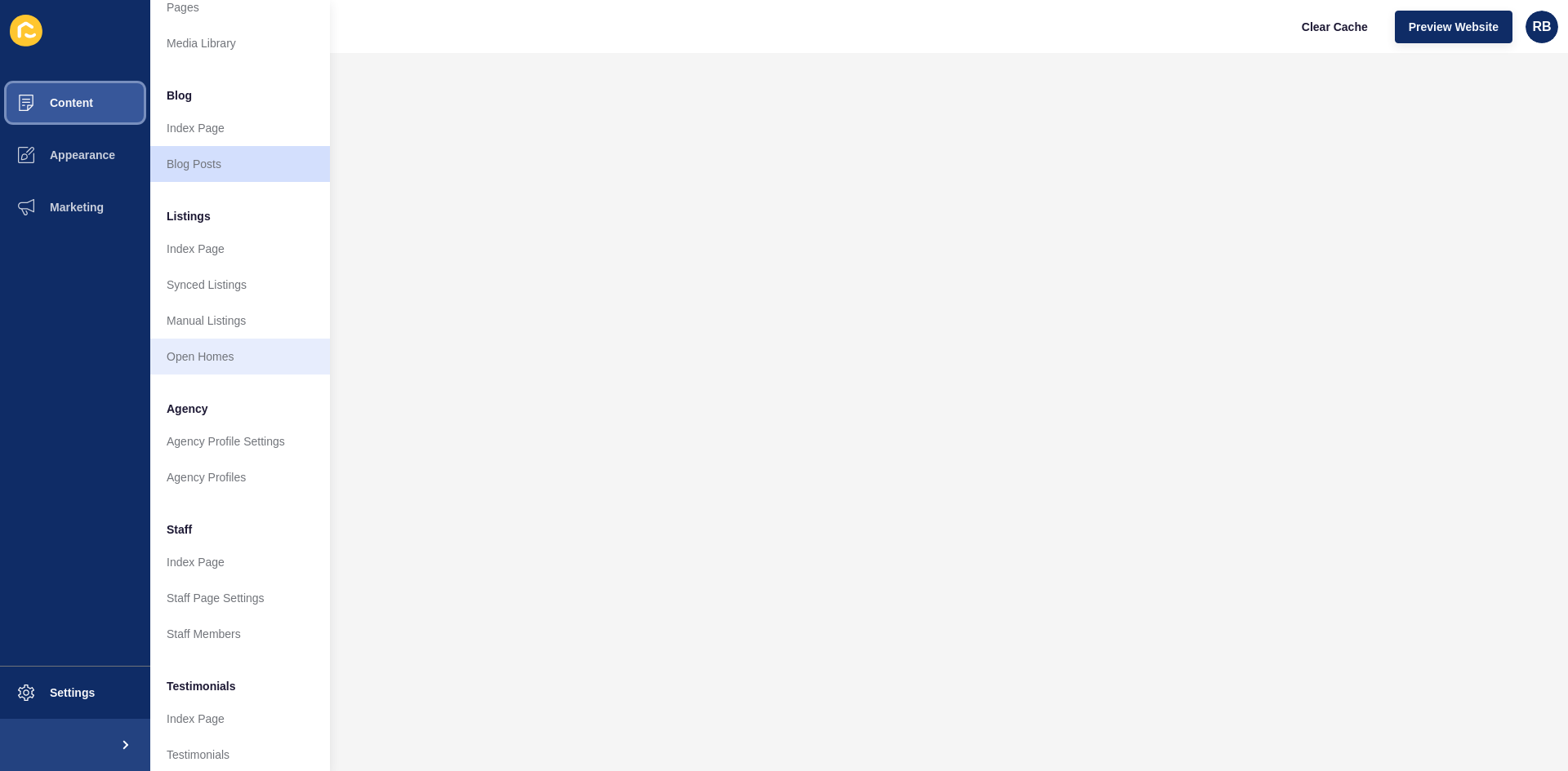
scroll to position [81, 0]
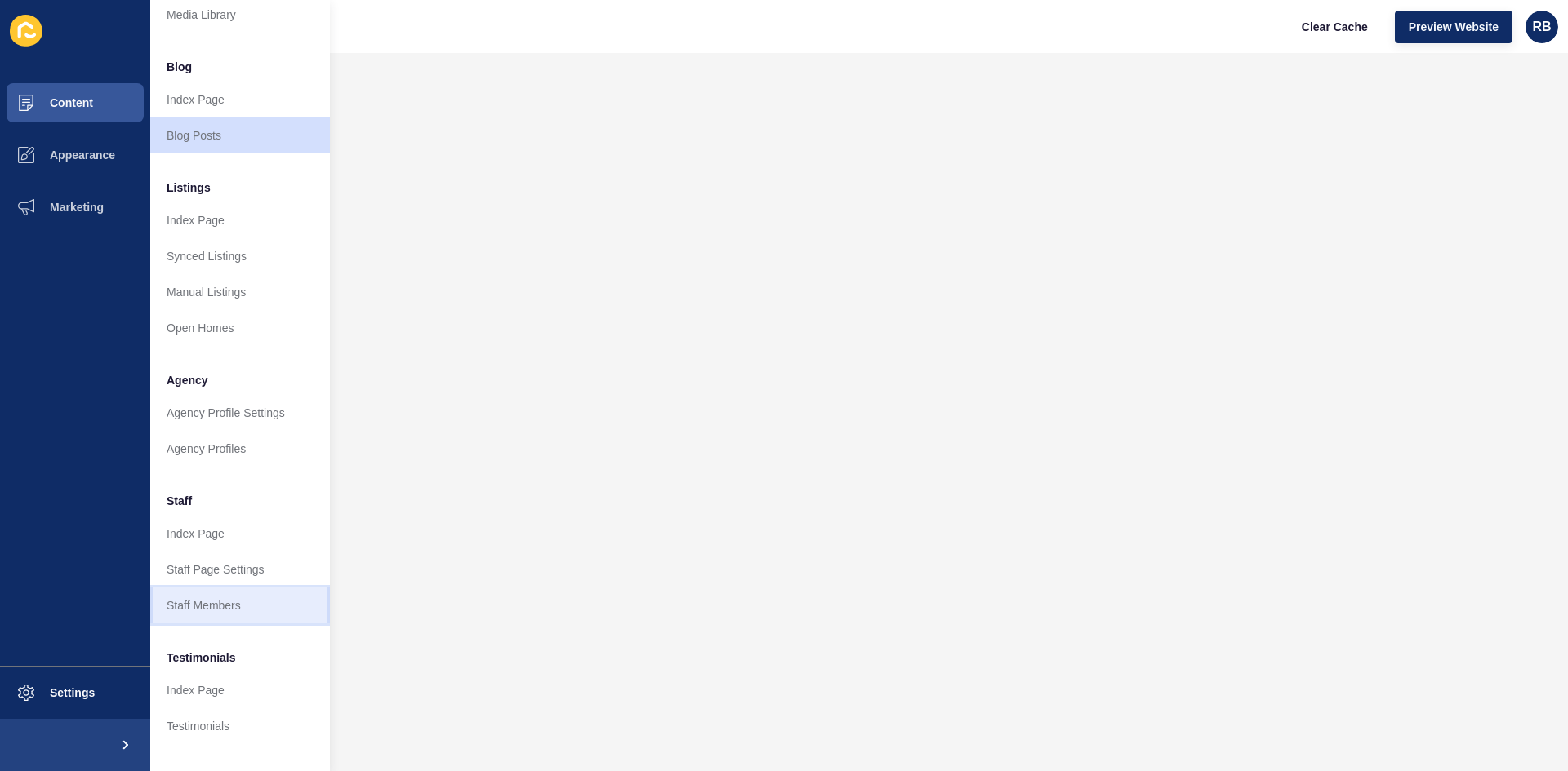
click at [207, 598] on link "Staff Members" at bounding box center [239, 605] width 180 height 36
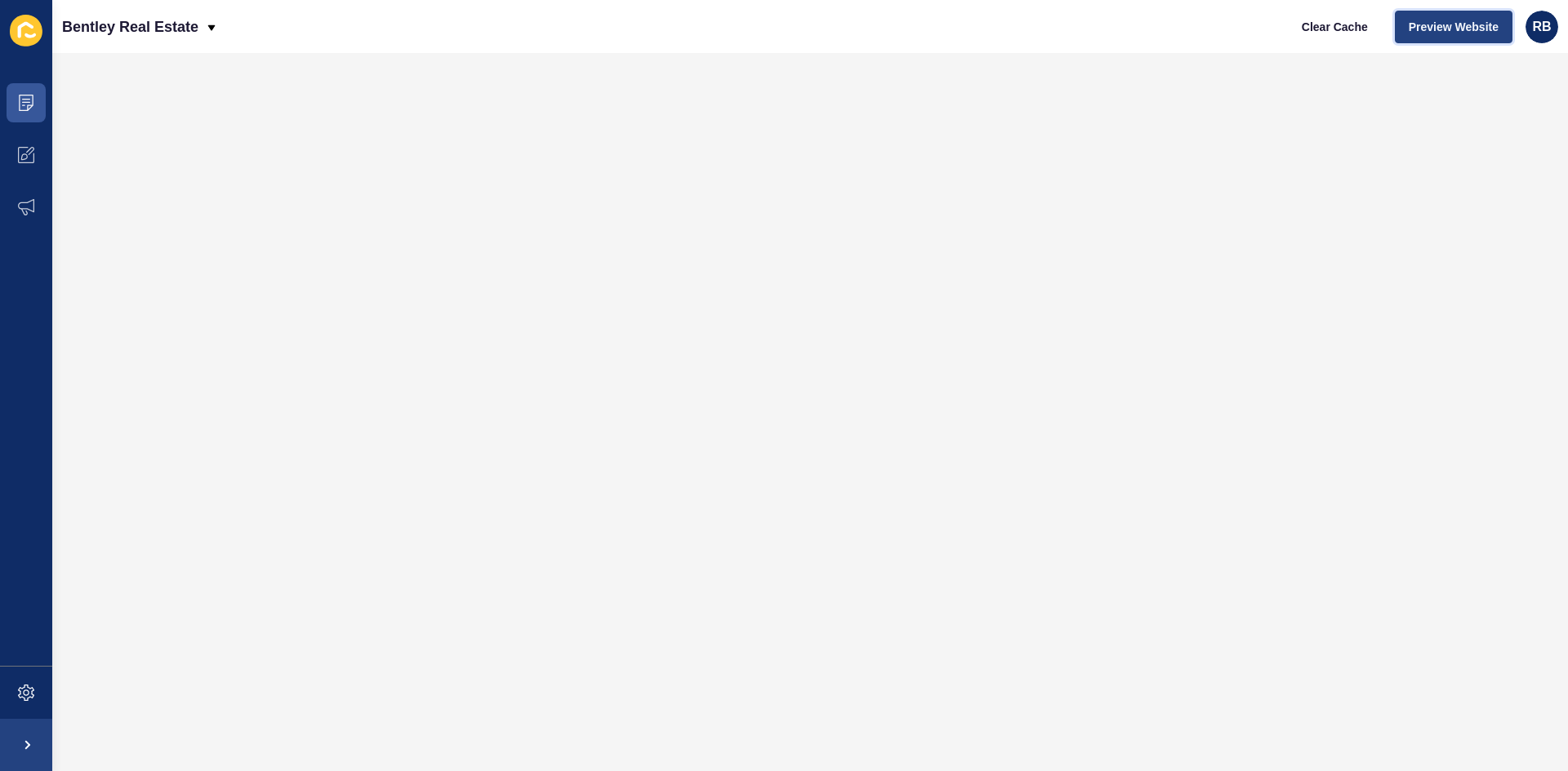
click at [1453, 26] on span "Preview Website" at bounding box center [1453, 27] width 89 height 16
click at [1430, 24] on span "Preview Website" at bounding box center [1453, 27] width 89 height 16
click at [1454, 22] on span "Preview Website" at bounding box center [1453, 27] width 89 height 16
click at [22, 693] on icon at bounding box center [26, 693] width 16 height 16
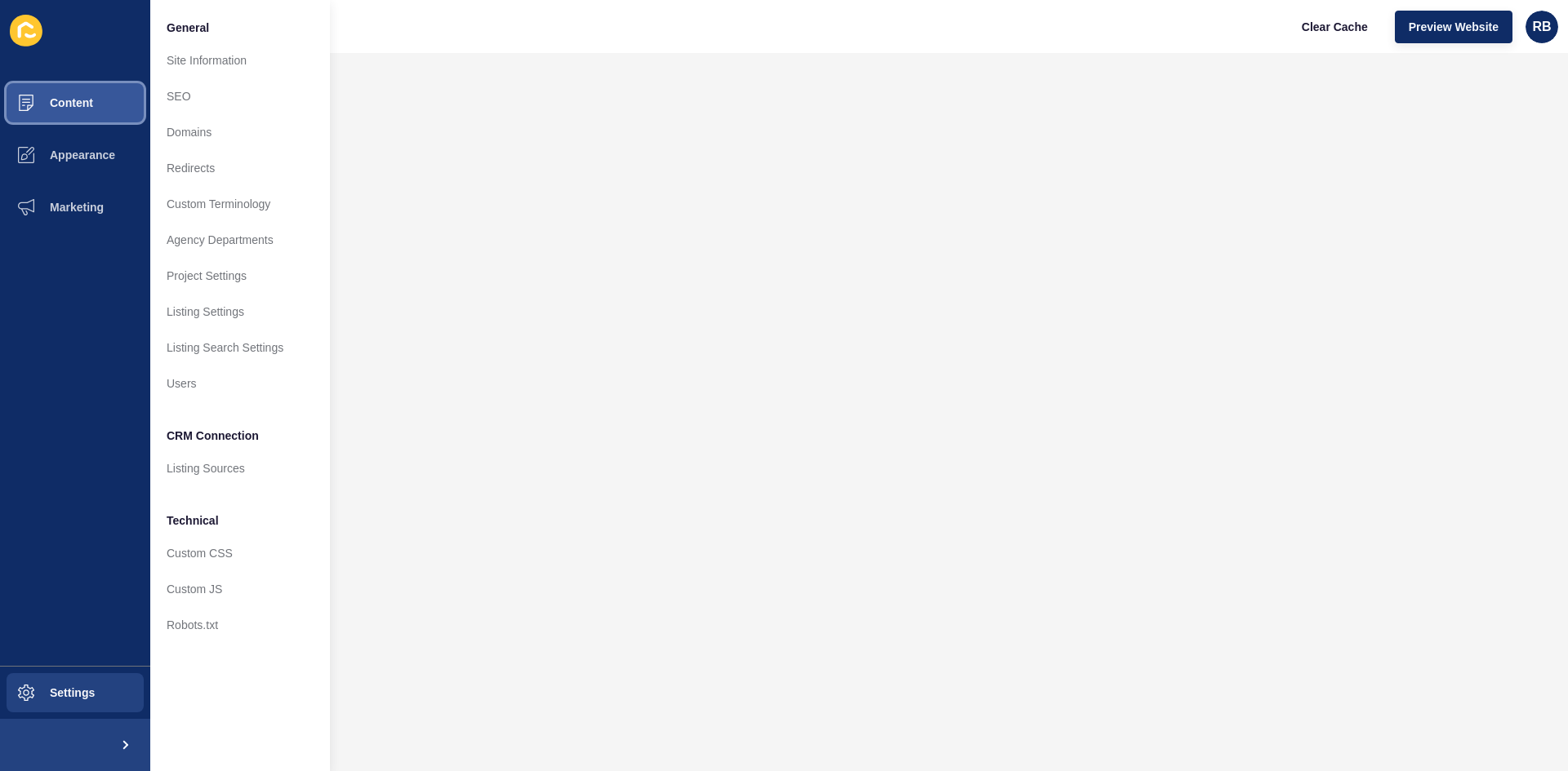
click at [64, 94] on button "Content" at bounding box center [74, 102] width 150 height 53
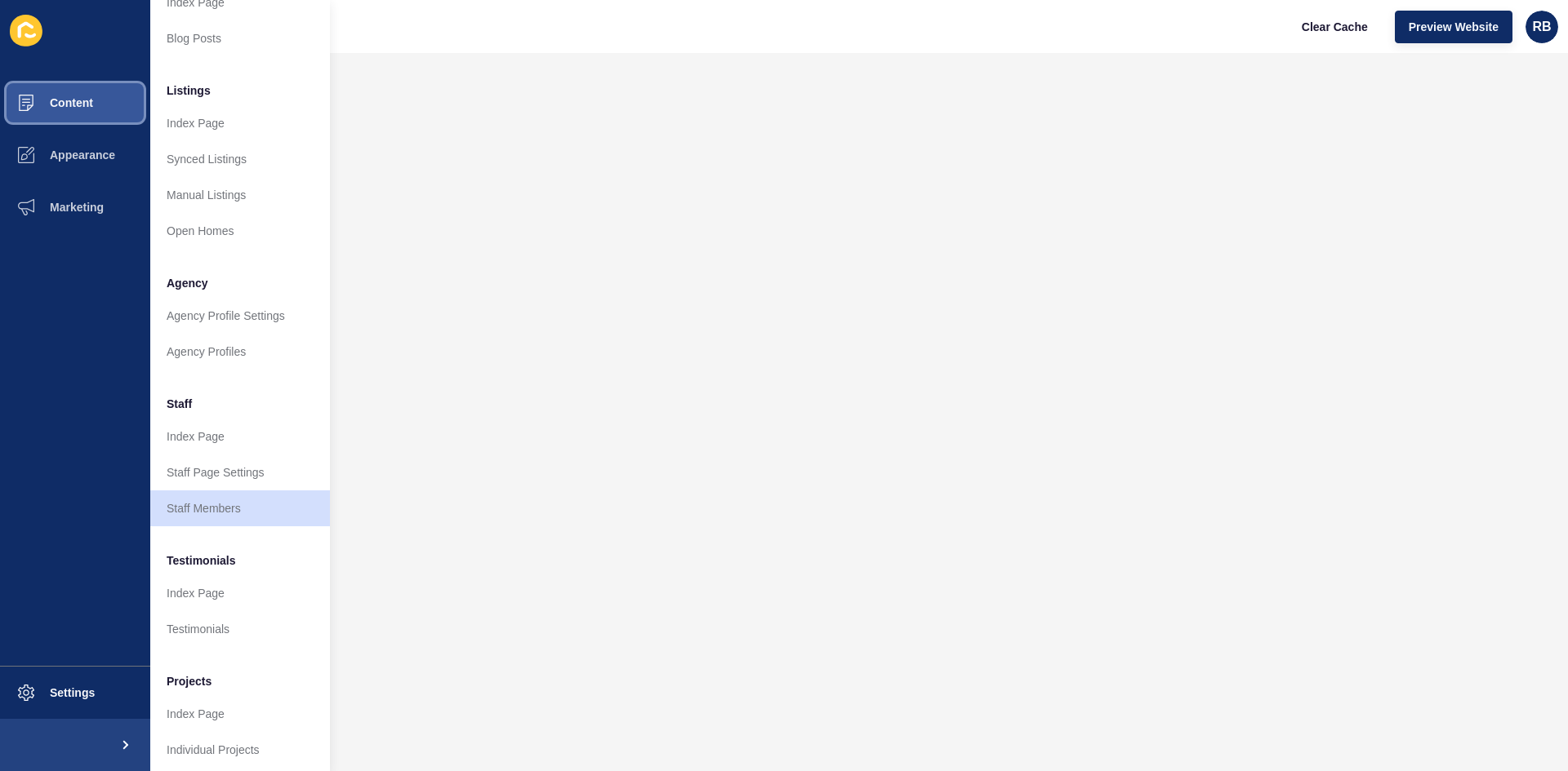
scroll to position [197, 0]
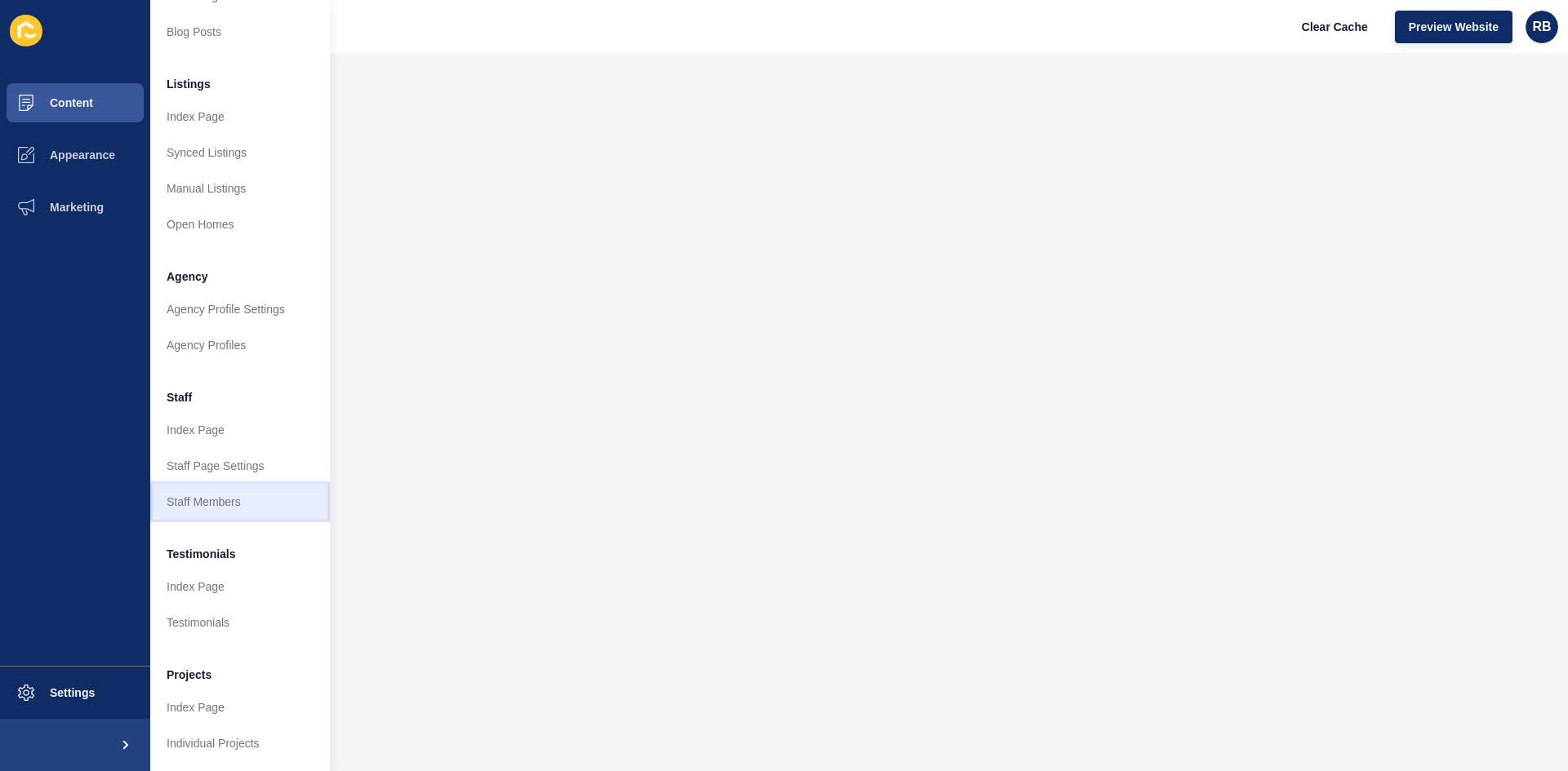
click at [190, 484] on link "Staff Members" at bounding box center [239, 502] width 180 height 36
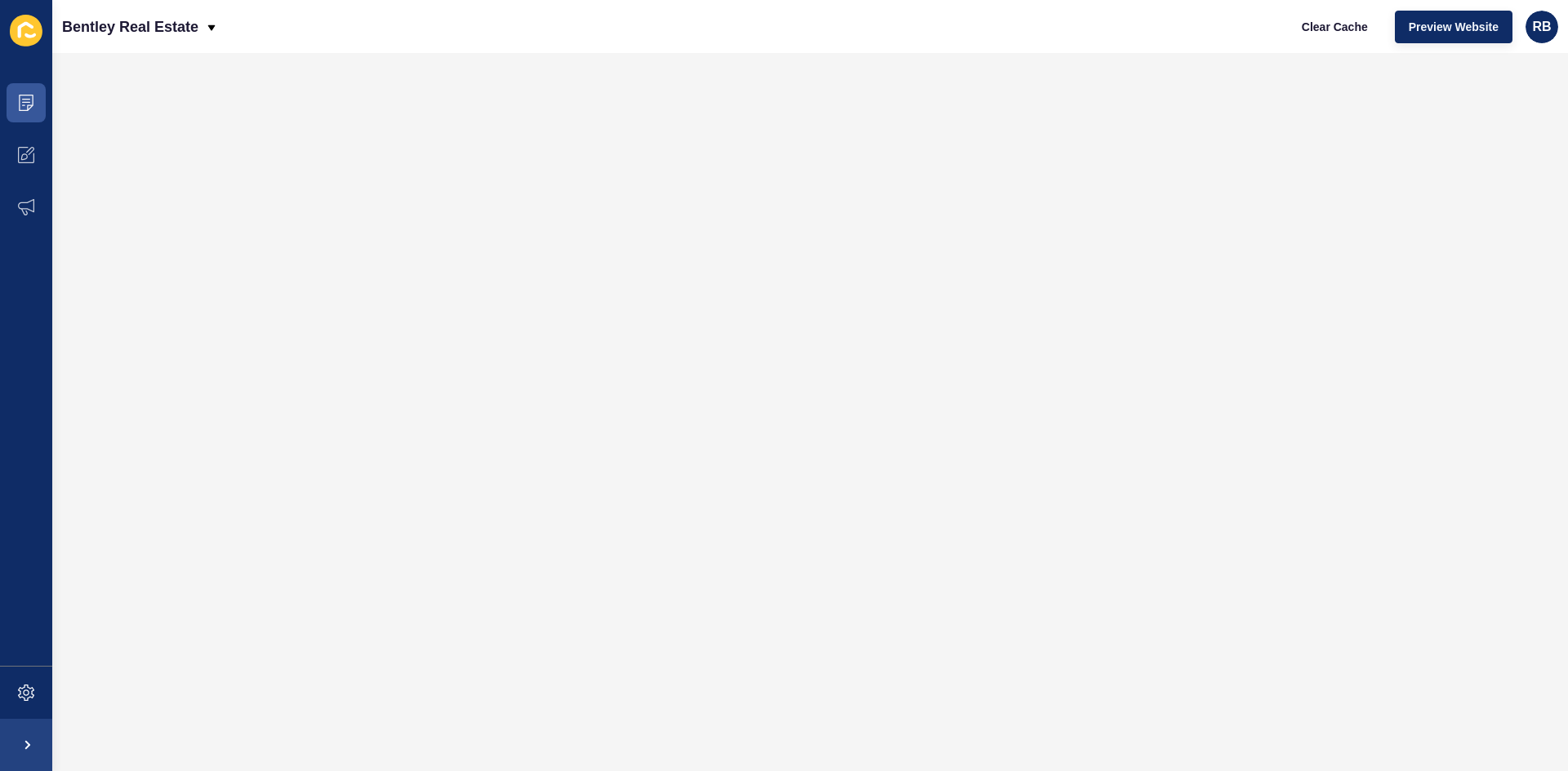
scroll to position [0, 0]
click at [22, 102] on icon at bounding box center [26, 102] width 16 height 16
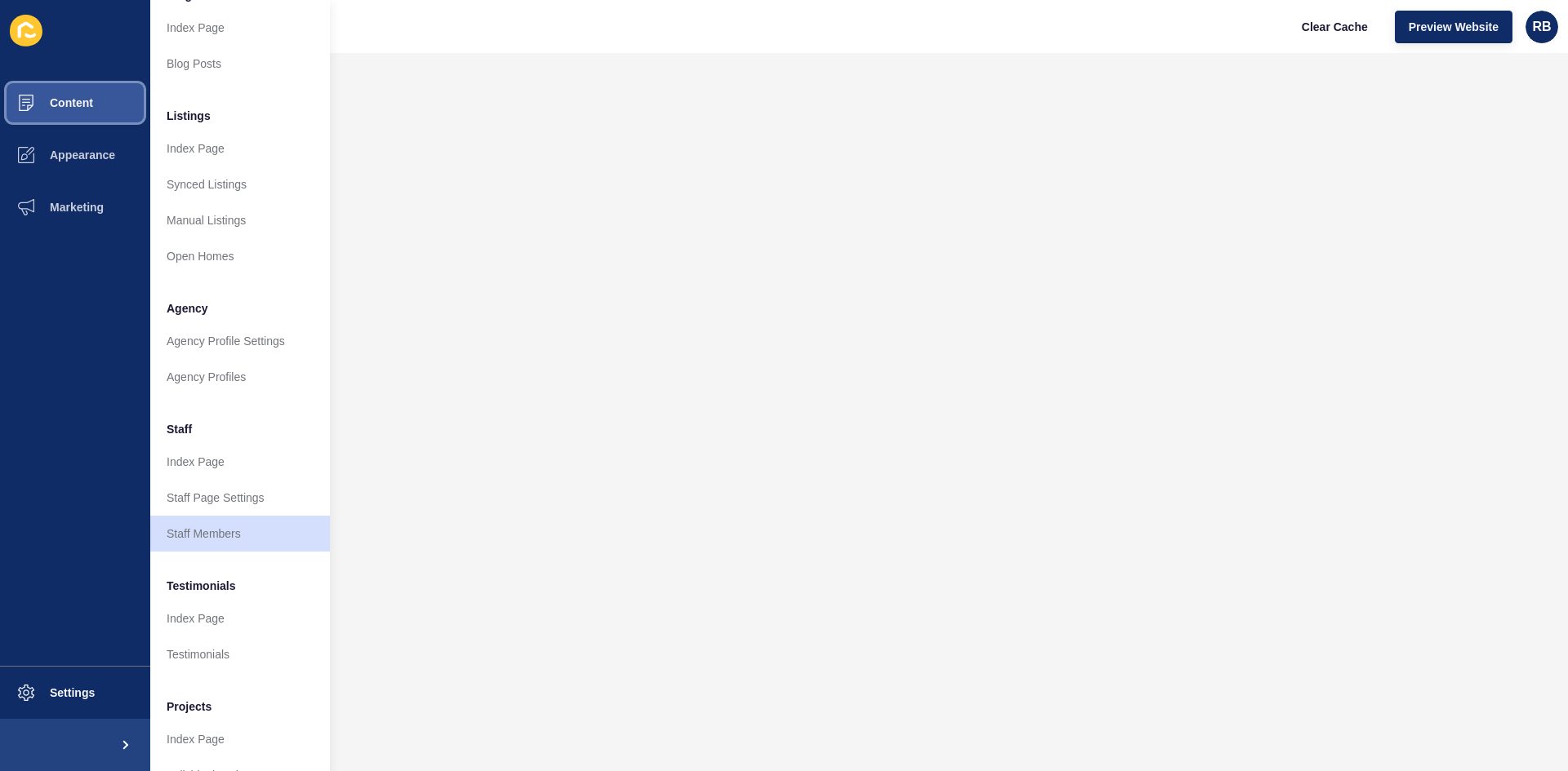
scroll to position [164, 0]
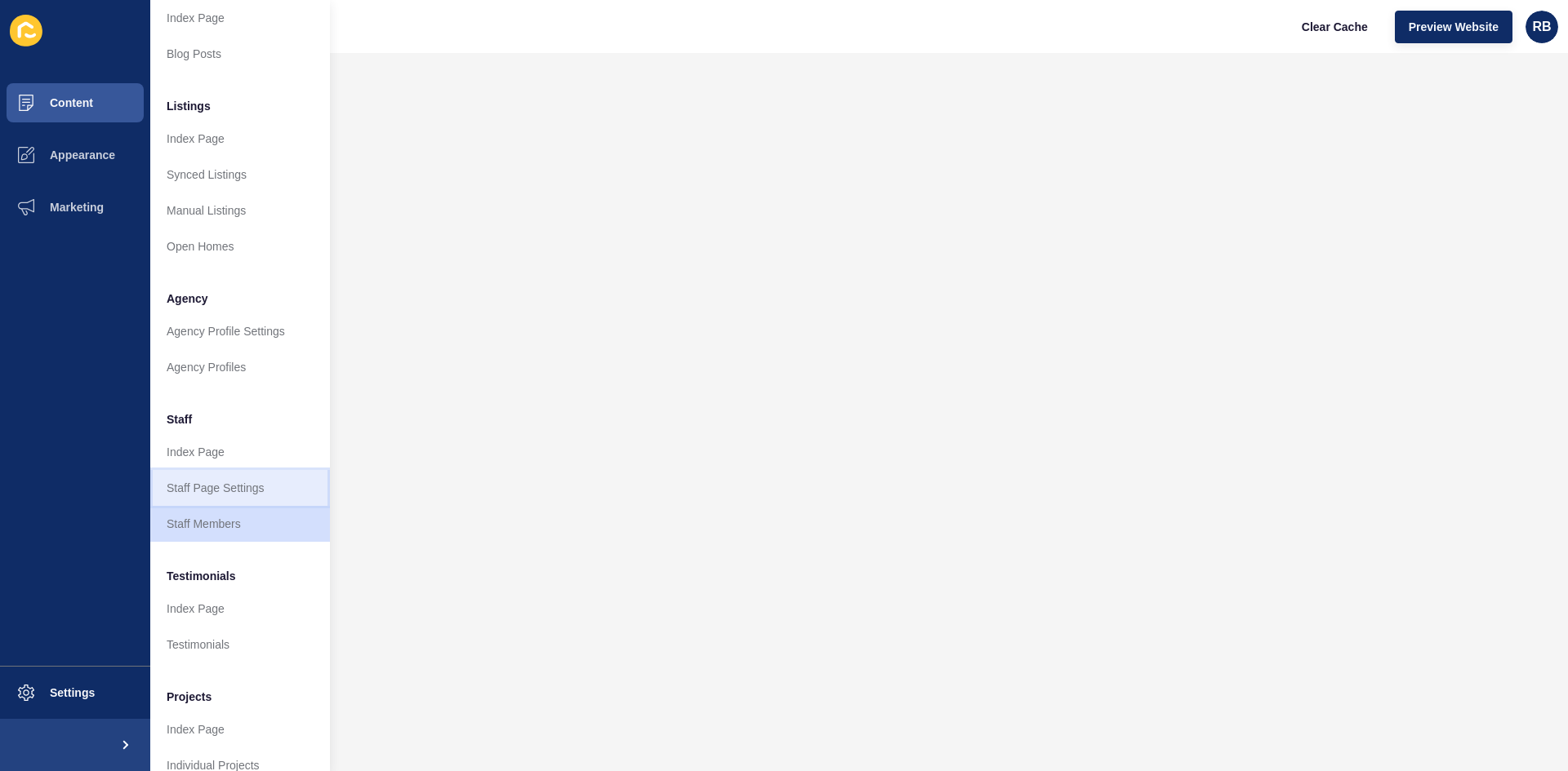
click at [187, 484] on link "Staff Page Settings" at bounding box center [239, 488] width 180 height 36
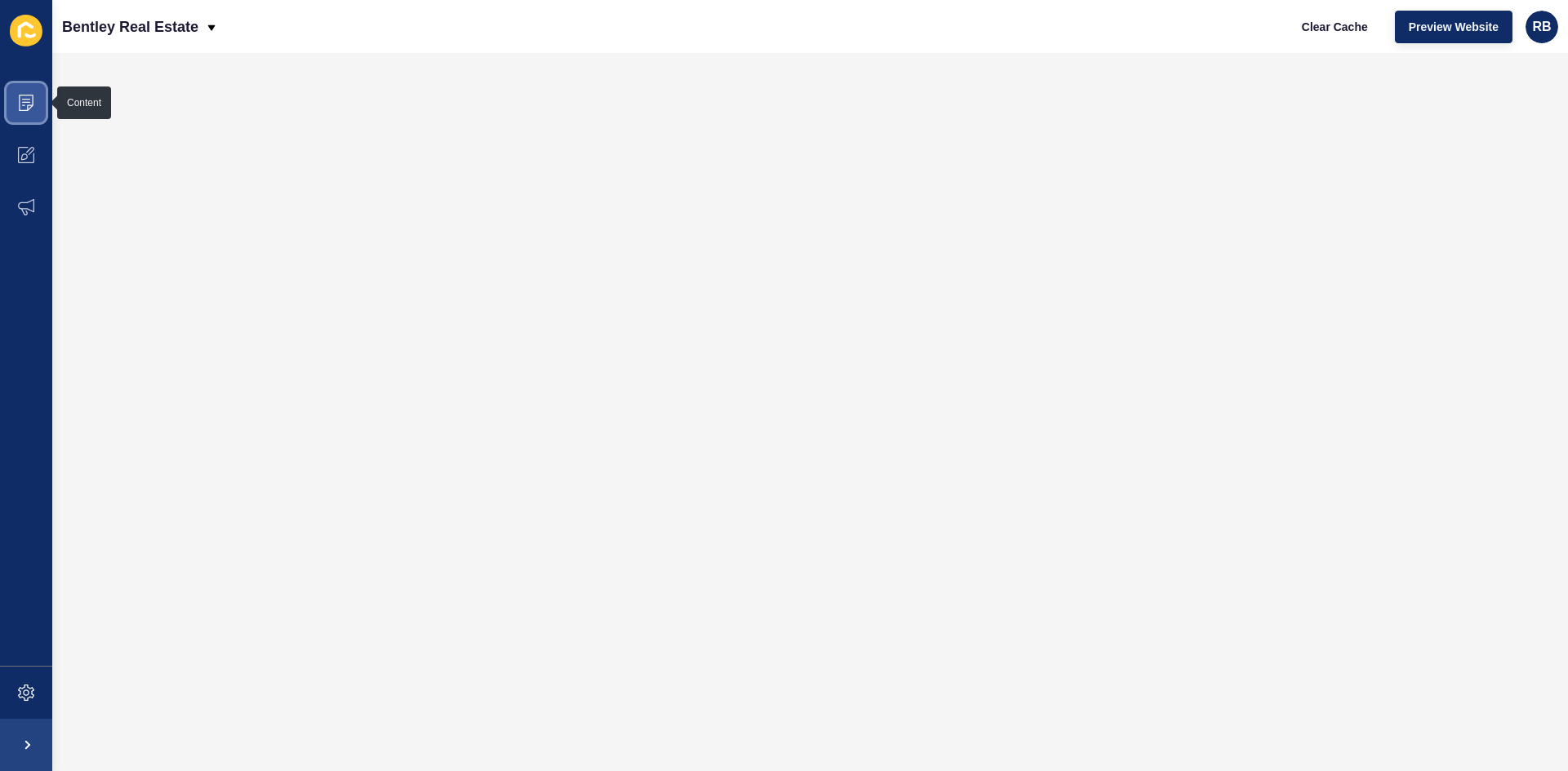
click at [22, 97] on icon at bounding box center [26, 102] width 16 height 16
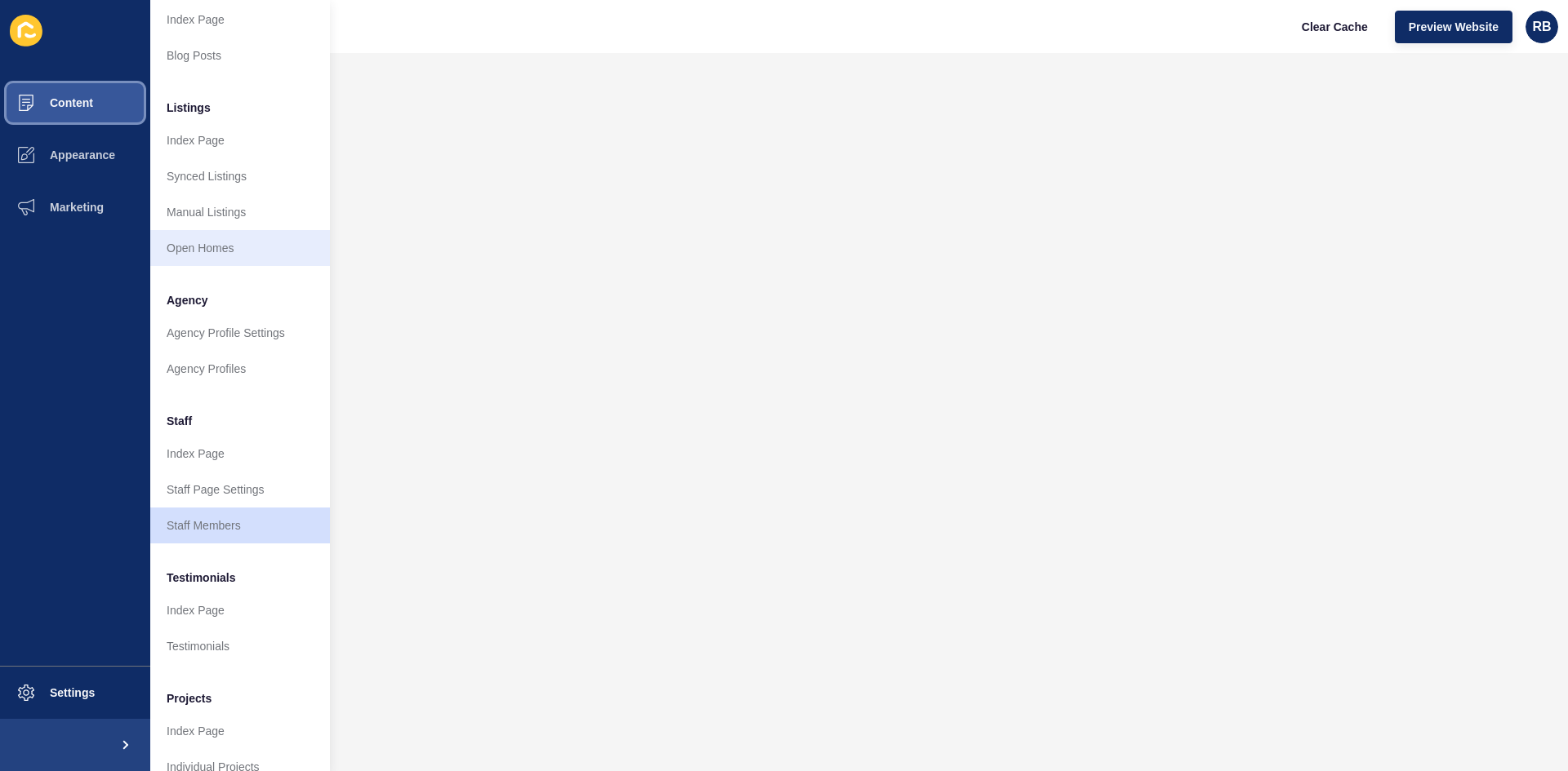
scroll to position [164, 0]
click at [185, 523] on link "Staff Members" at bounding box center [239, 524] width 180 height 36
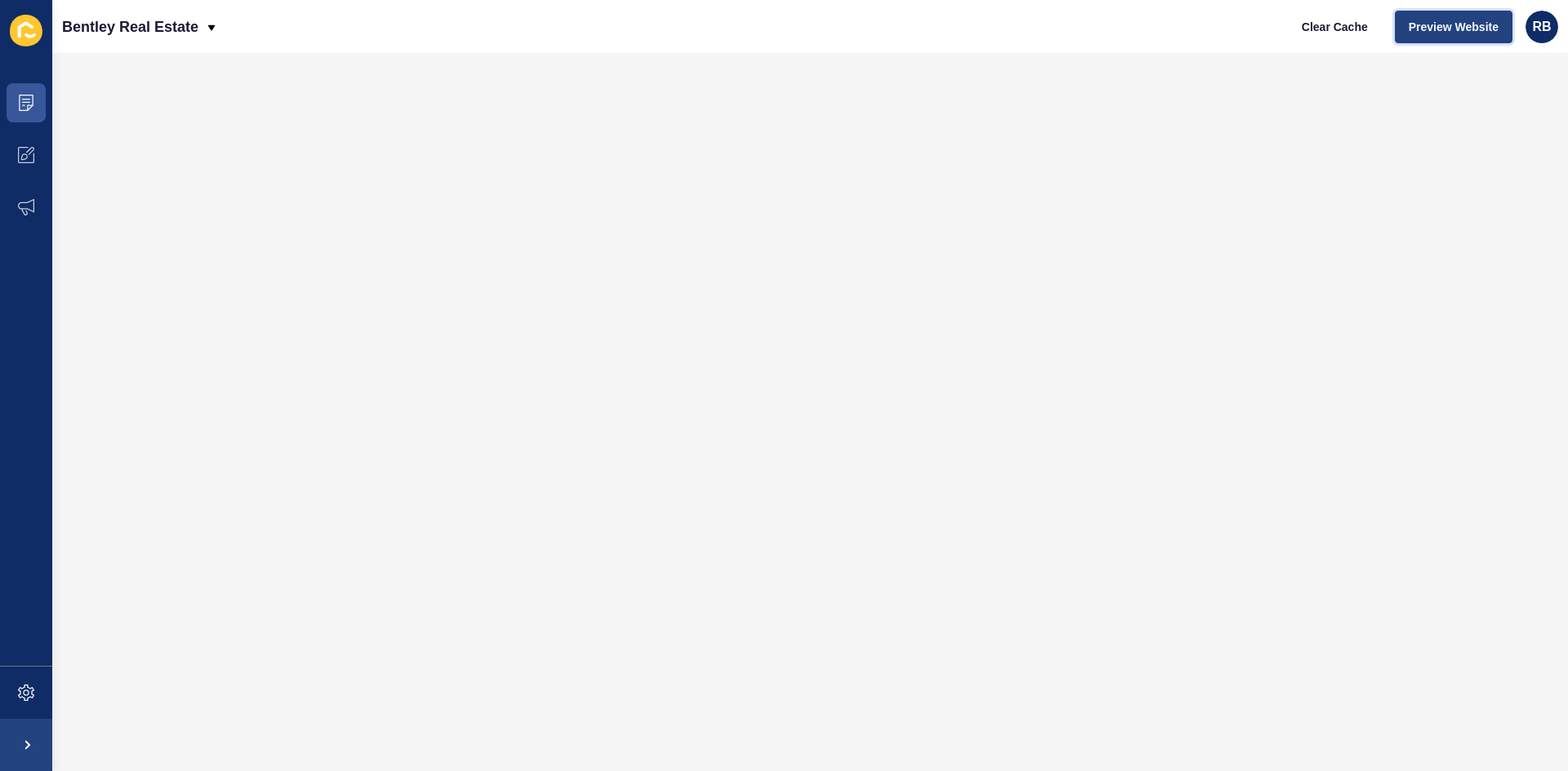
click at [1449, 22] on span "Preview Website" at bounding box center [1453, 27] width 89 height 16
